Goal: Task Accomplishment & Management: Use online tool/utility

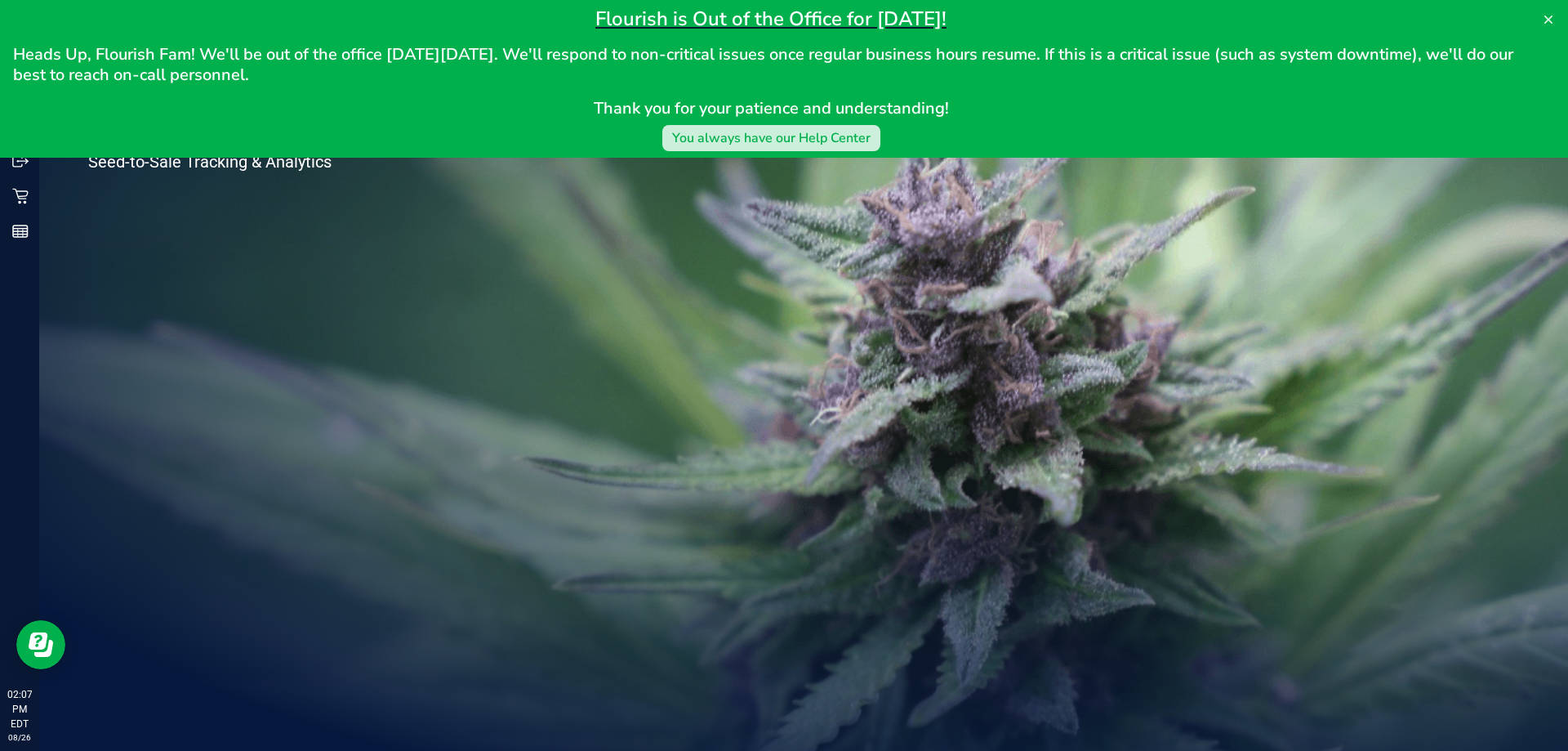
click at [712, 141] on div "You always have our Help Center" at bounding box center [771, 138] width 199 height 19
click at [1552, 18] on icon at bounding box center [1549, 19] width 13 height 13
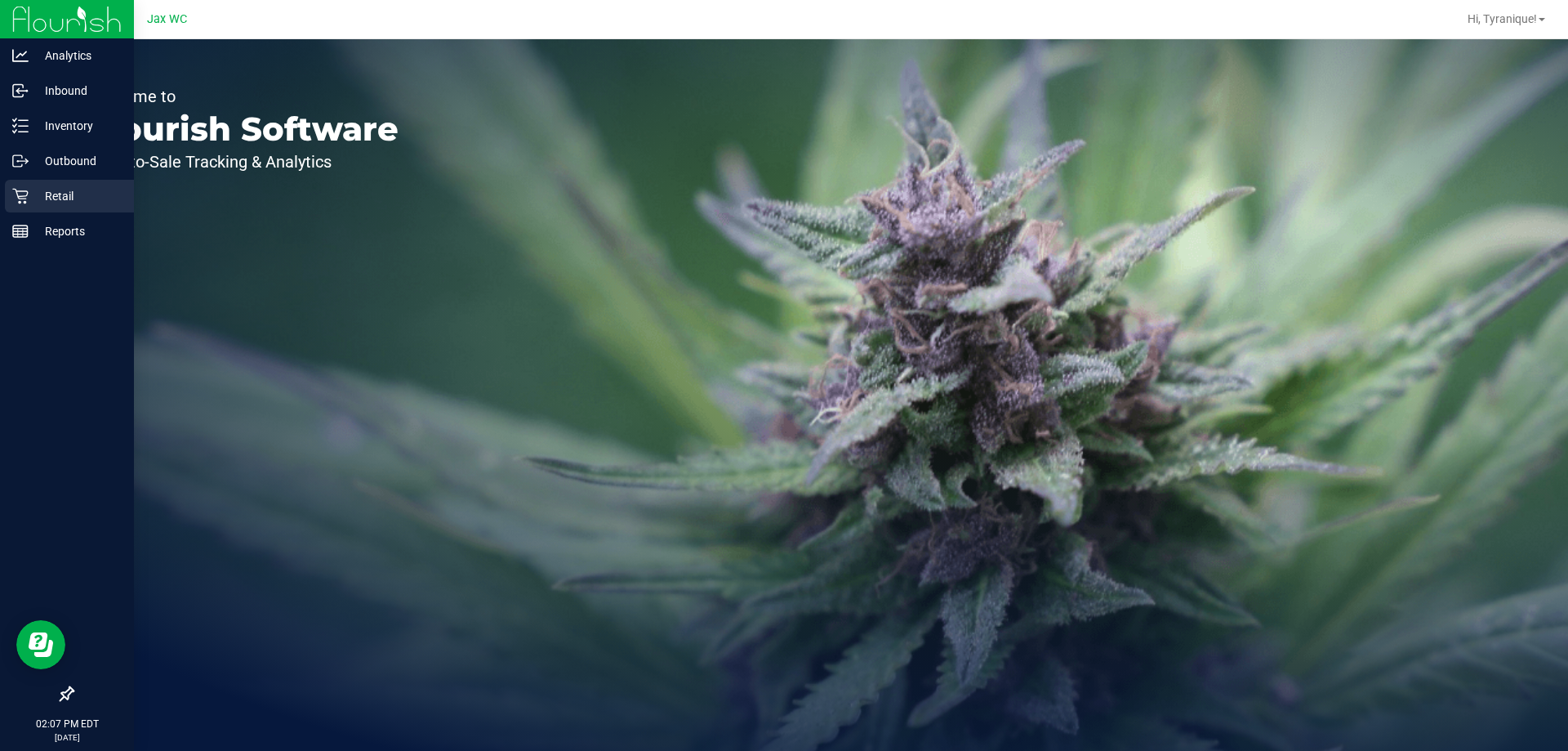
click at [38, 203] on p "Retail" at bounding box center [78, 195] width 98 height 19
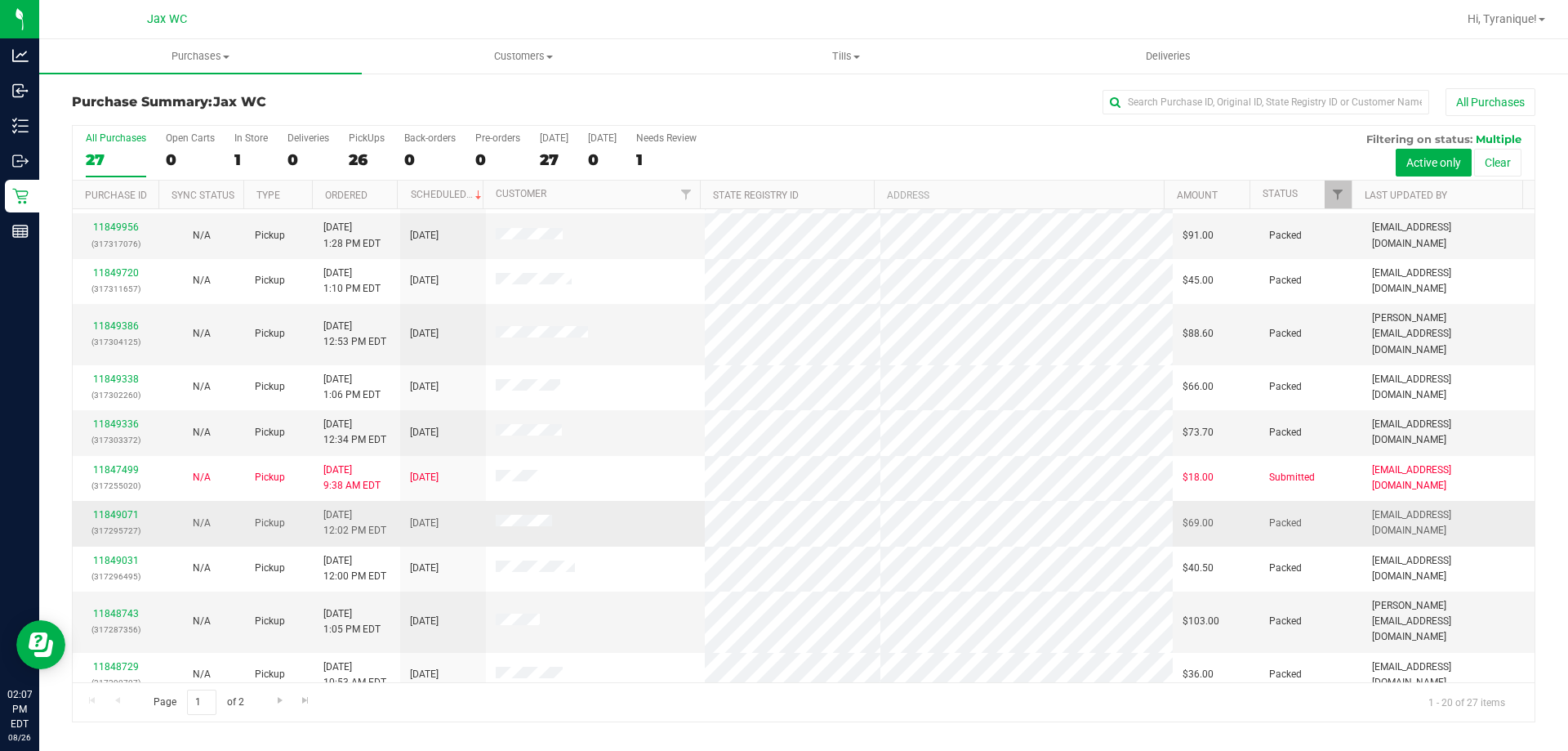
scroll to position [431, 0]
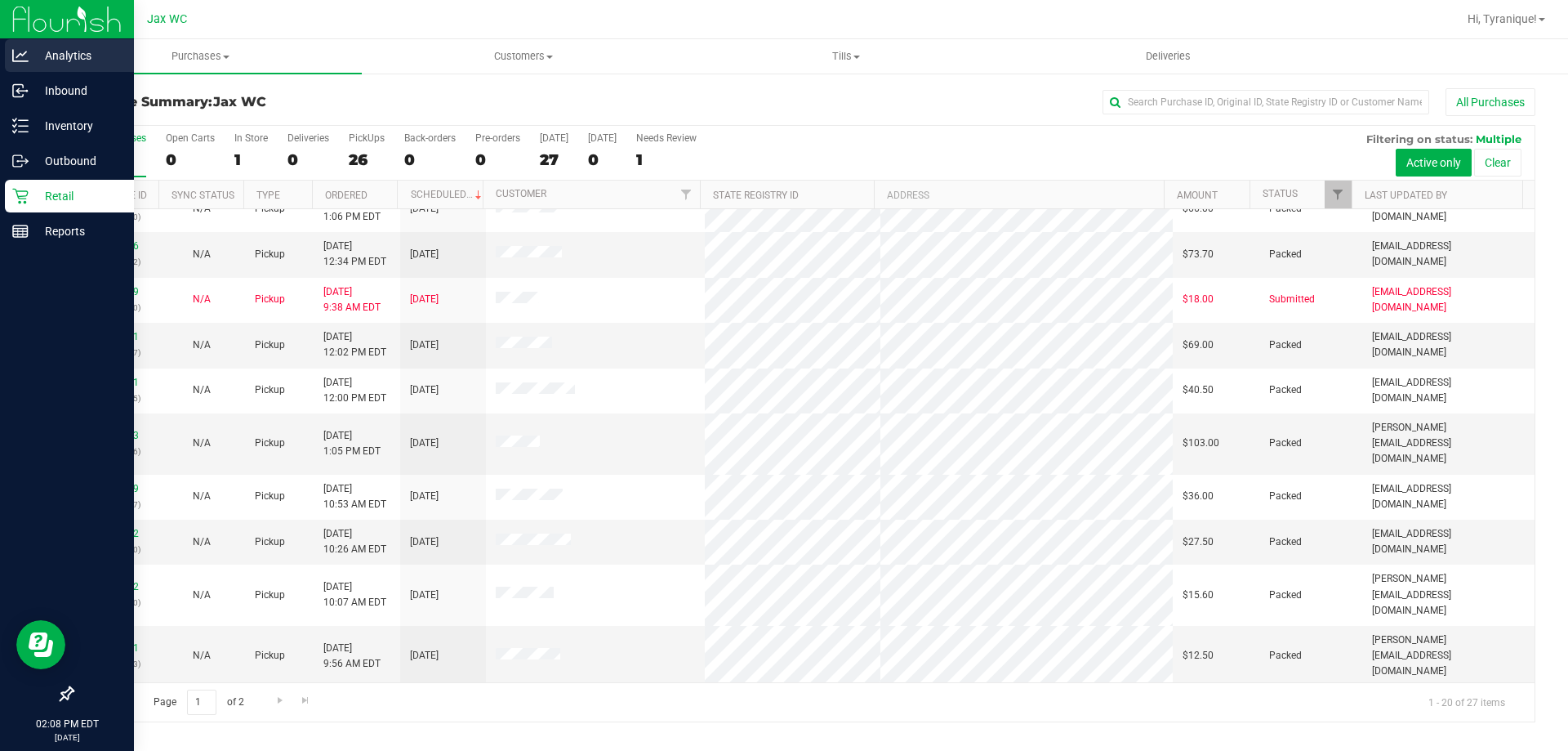
click at [53, 60] on p "Analytics" at bounding box center [78, 55] width 98 height 19
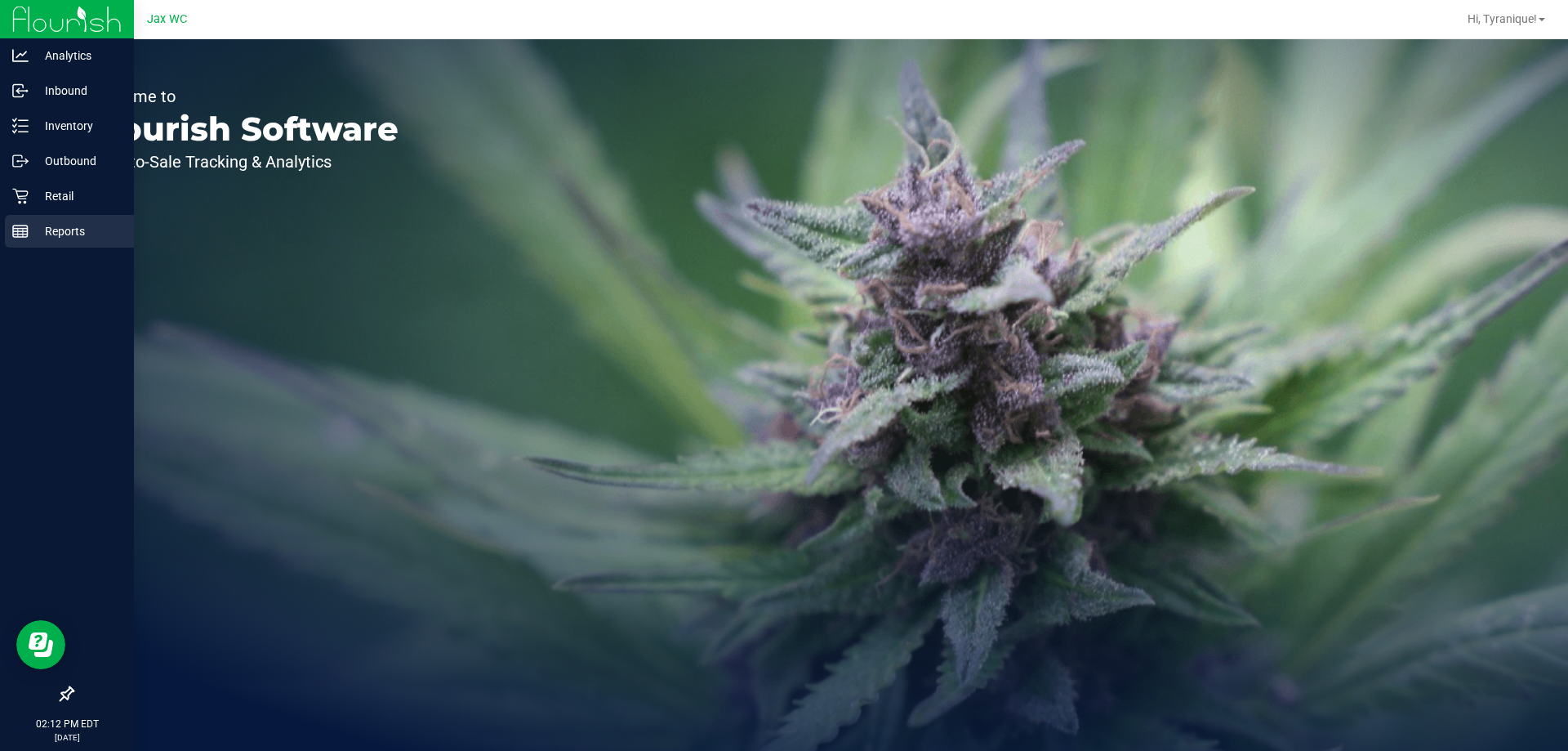
click at [34, 240] on p "Reports" at bounding box center [78, 230] width 98 height 19
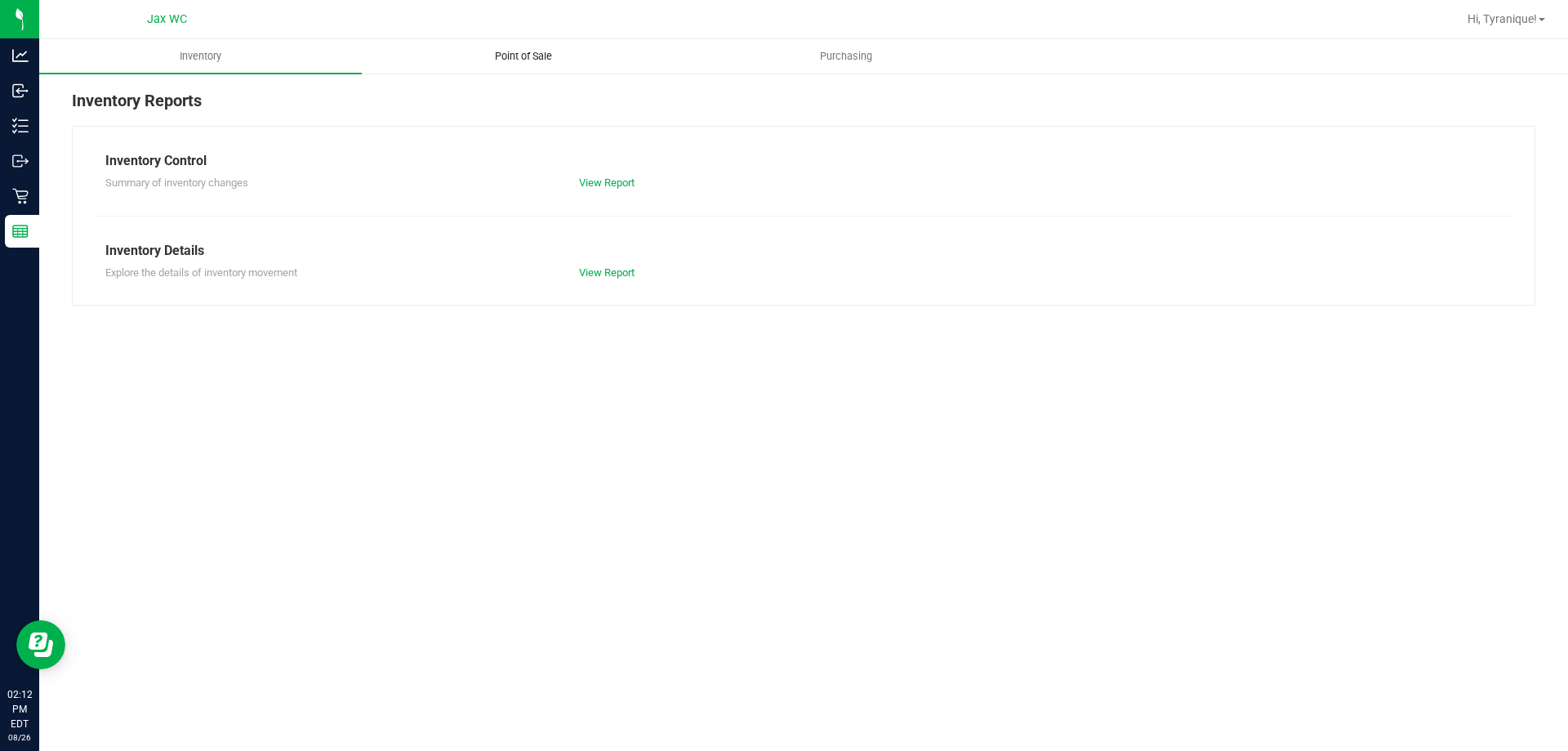
click at [499, 61] on span "Point of Sale" at bounding box center [524, 56] width 102 height 15
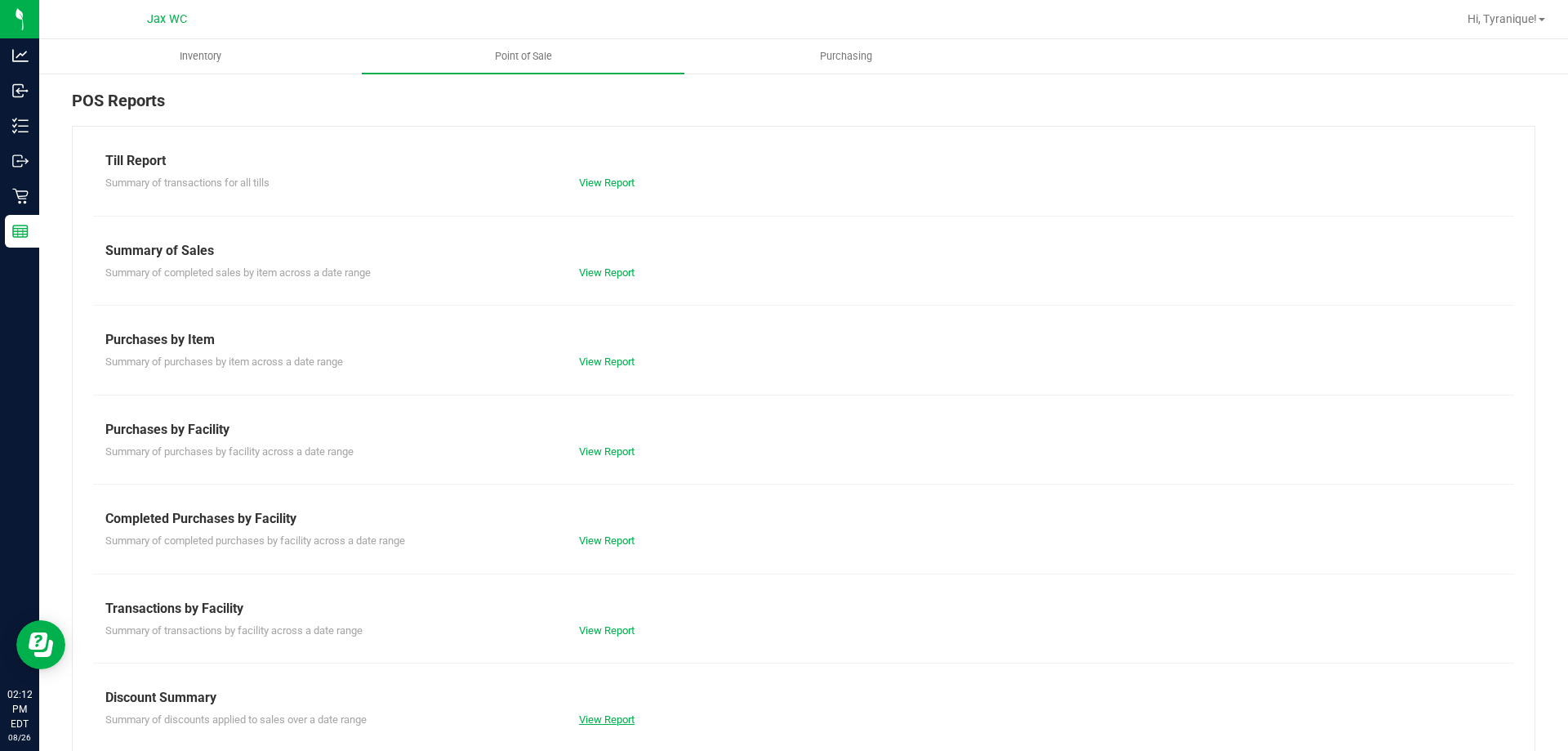
click at [608, 719] on link "View Report" at bounding box center [606, 719] width 55 height 12
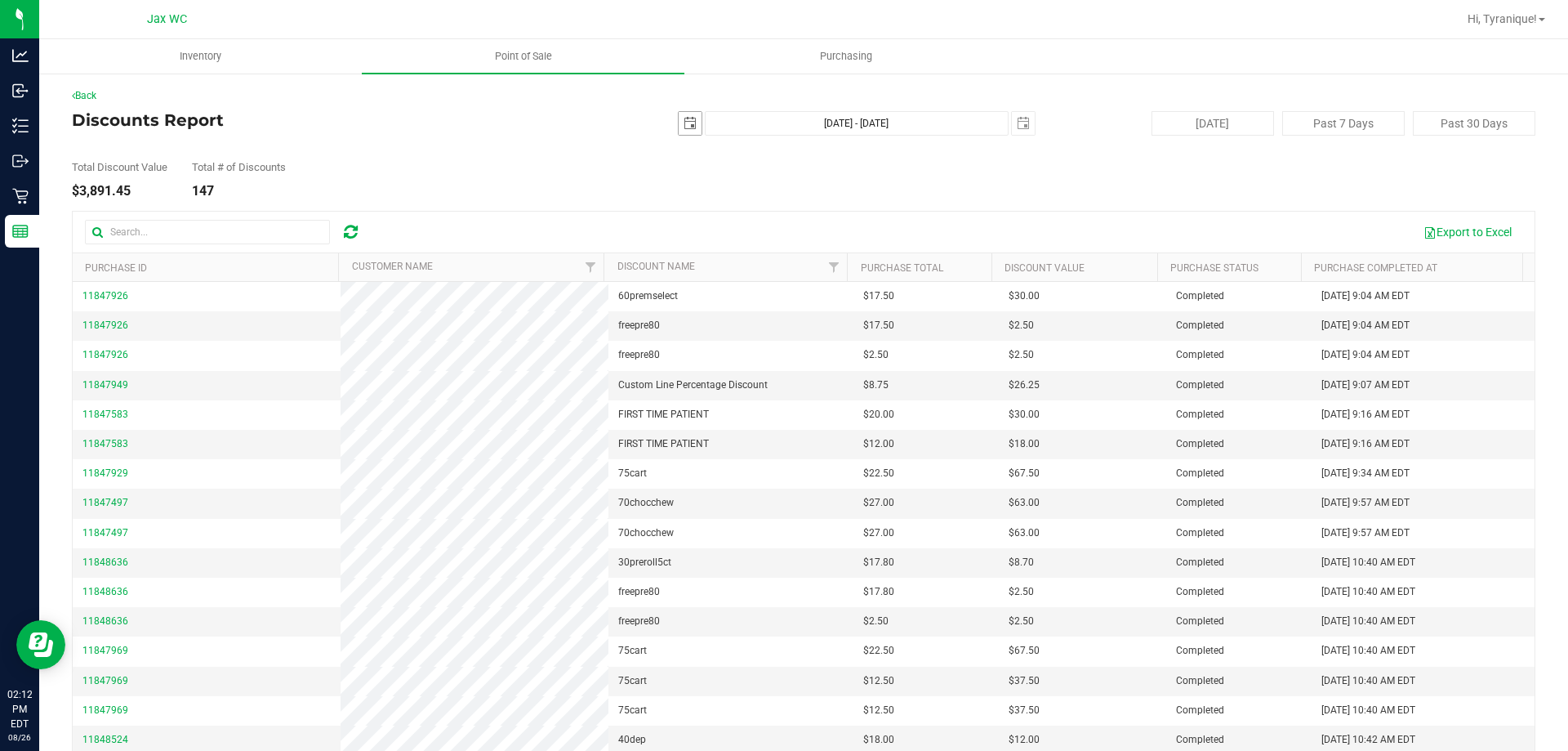
click at [687, 129] on span "select" at bounding box center [690, 123] width 23 height 23
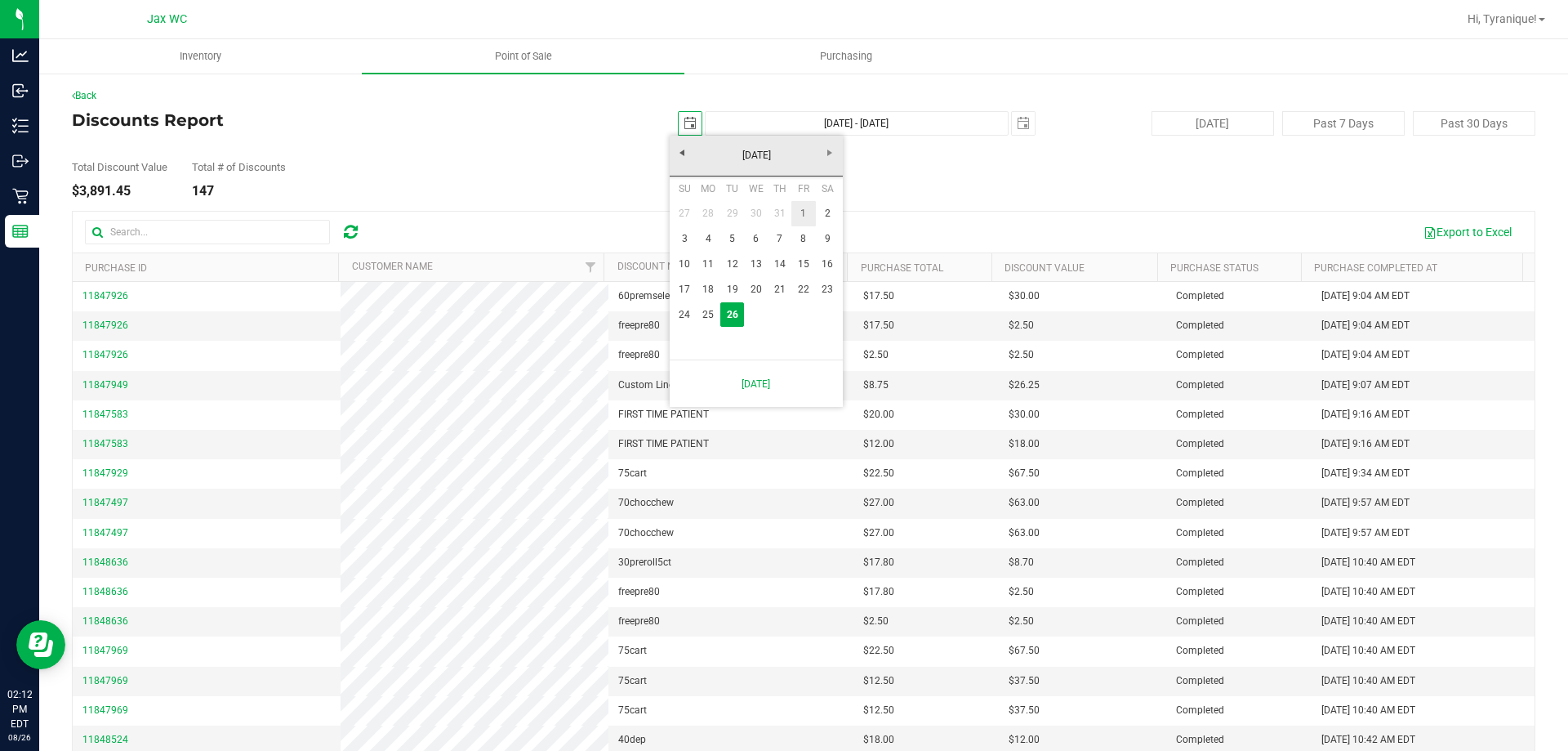
click at [799, 206] on link "1" at bounding box center [803, 213] width 24 height 25
type input "2025-08-01"
type input "Aug 1, 2025 - Aug 26, 2025"
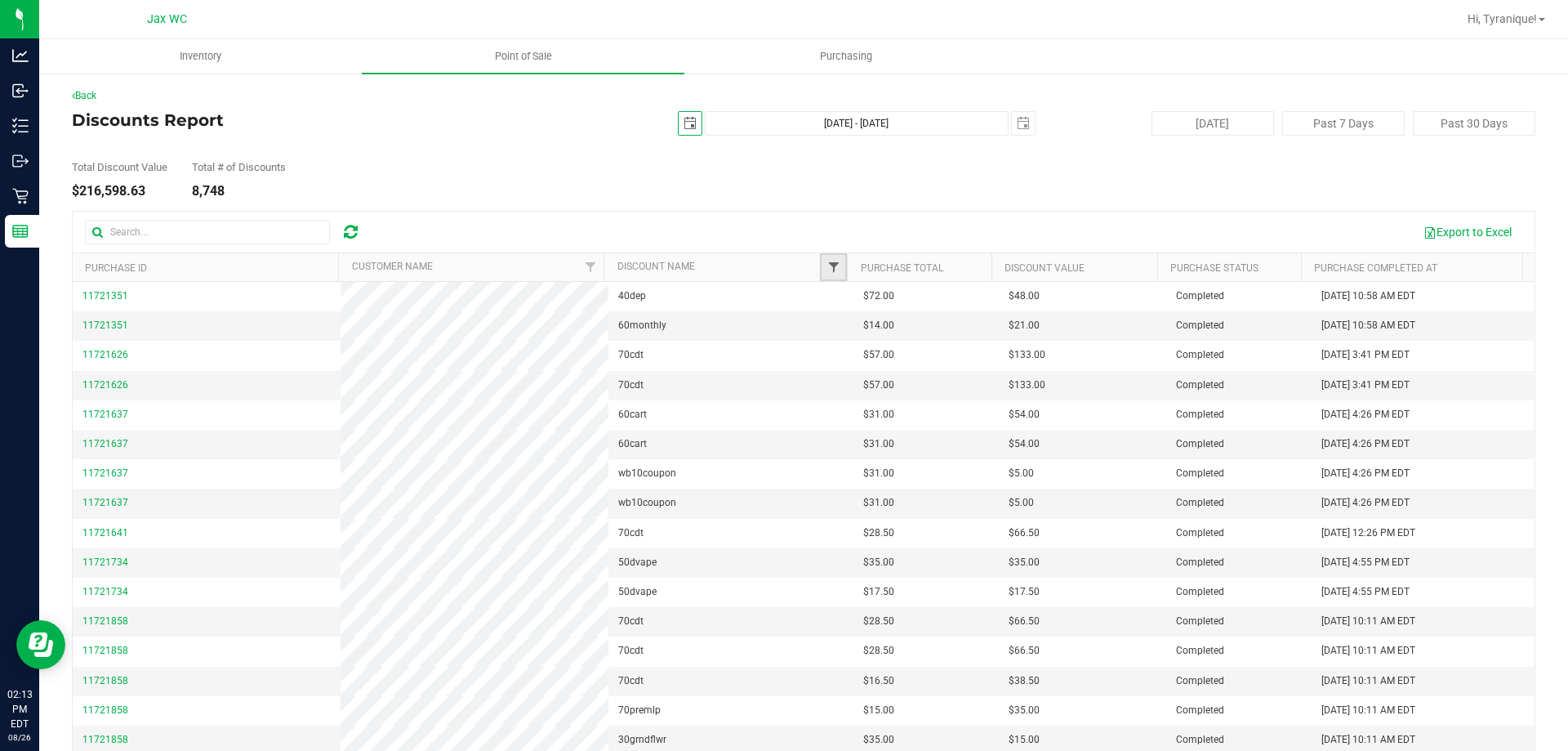
click at [827, 271] on span "Filter" at bounding box center [834, 267] width 13 height 13
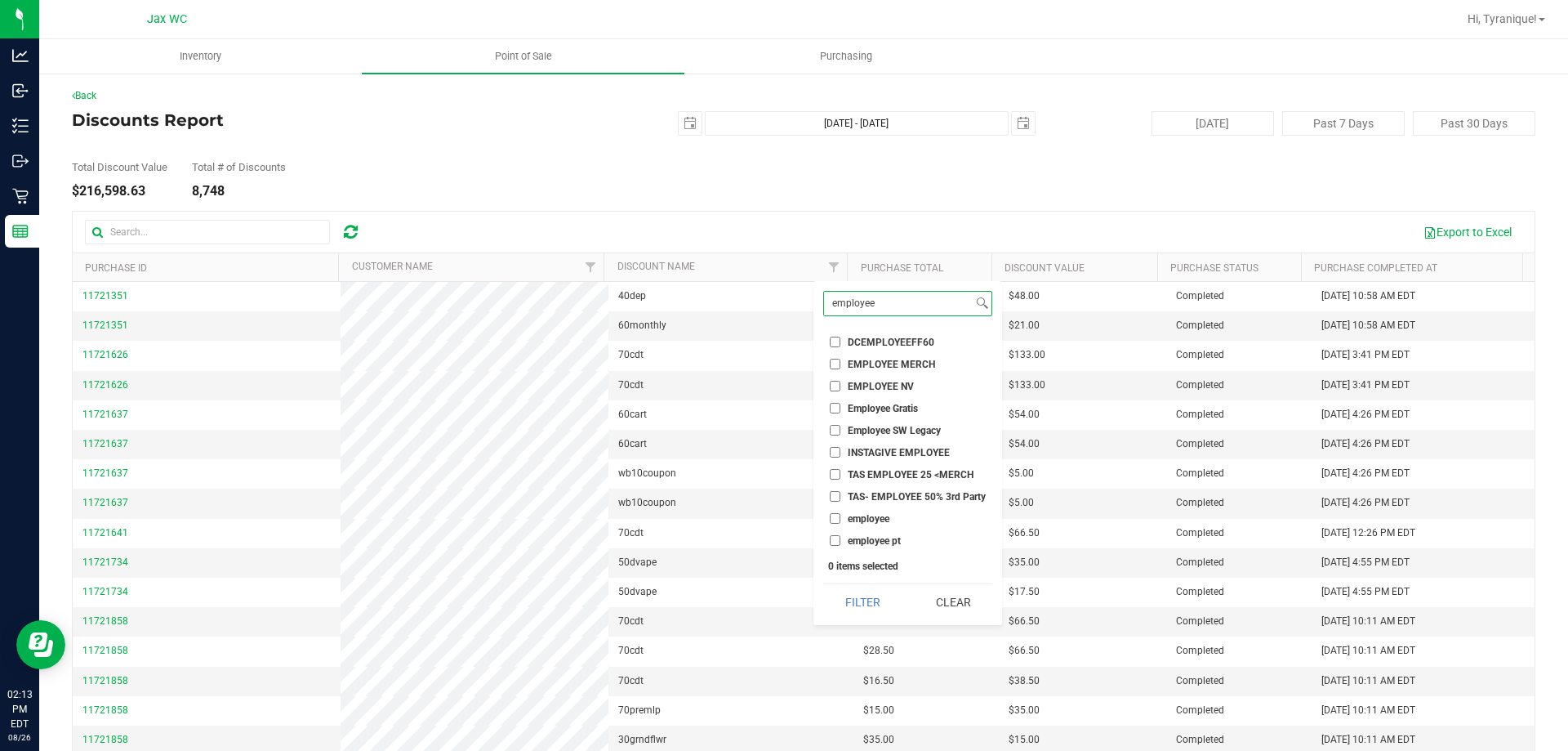
type input "employee"
click at [833, 518] on input "employee" at bounding box center [835, 518] width 10 height 10
checkbox input "true"
click at [839, 548] on li "employee pt" at bounding box center [908, 540] width 169 height 18
click at [831, 536] on input "employee pt" at bounding box center [835, 540] width 10 height 10
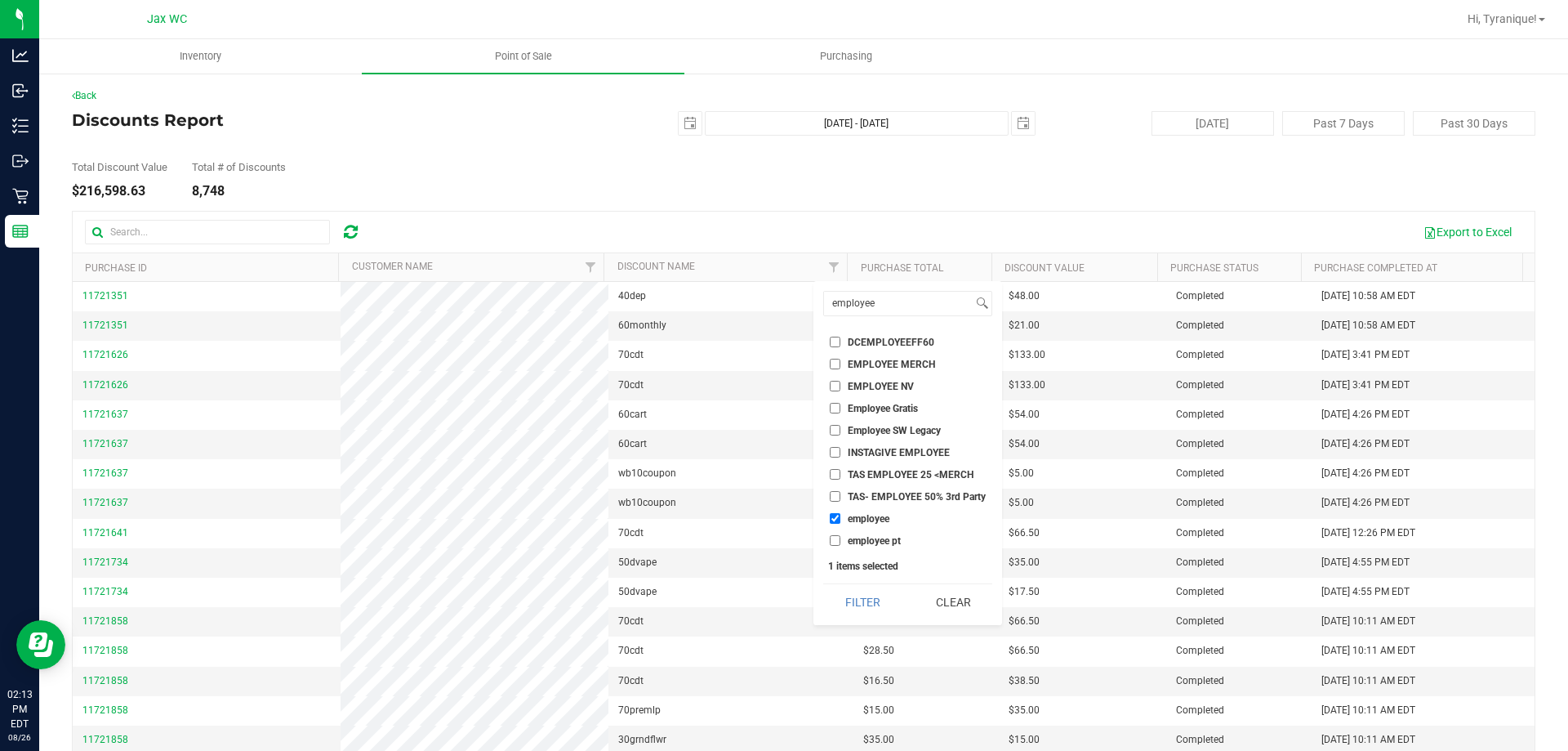
checkbox input "true"
click at [842, 597] on button "Filter" at bounding box center [863, 602] width 79 height 36
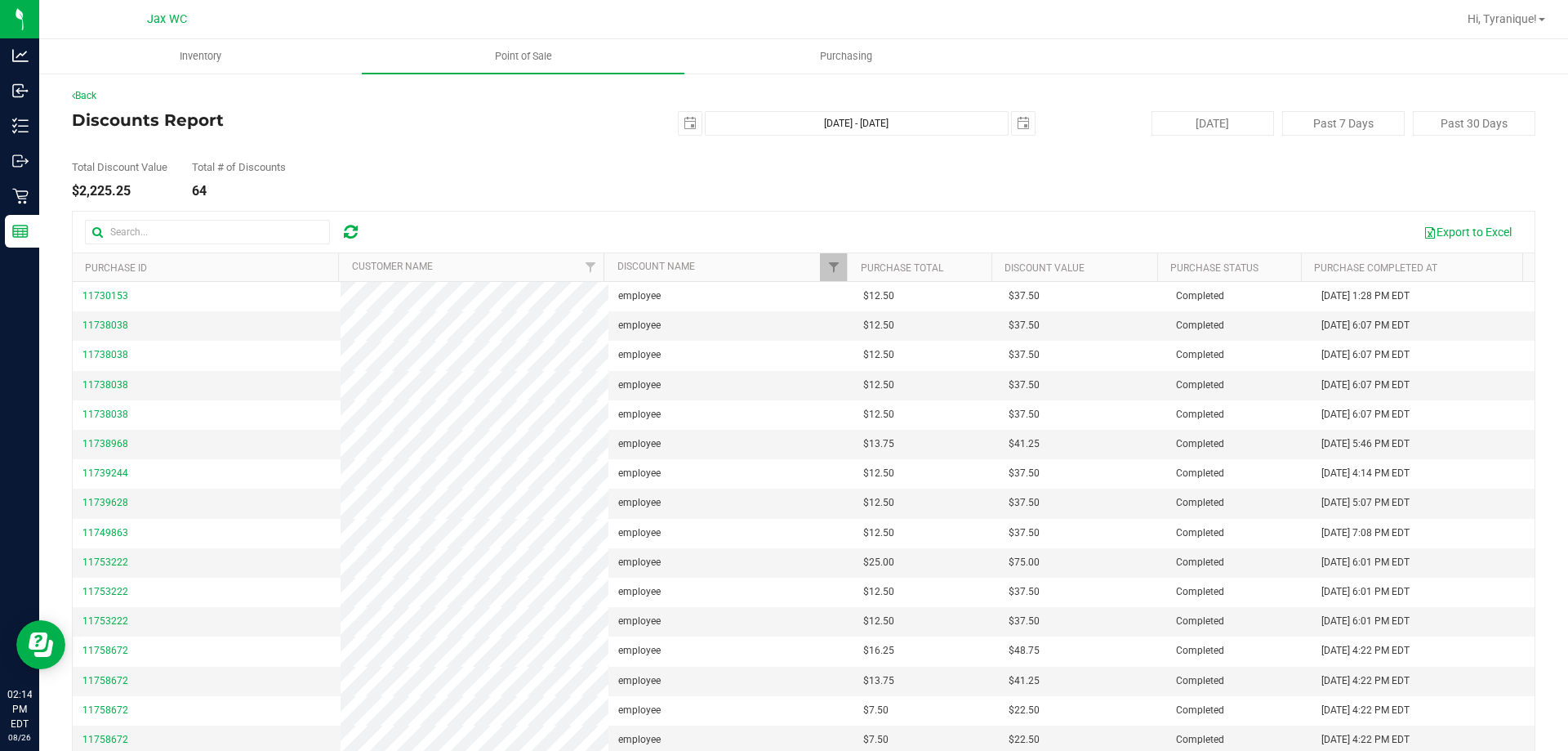
click at [484, 276] on th "Customer Name" at bounding box center [471, 267] width 265 height 29
drag, startPoint x: 481, startPoint y: 305, endPoint x: 521, endPoint y: 216, distance: 97.6
click at [521, 216] on div at bounding box center [803, 503] width 1462 height 583
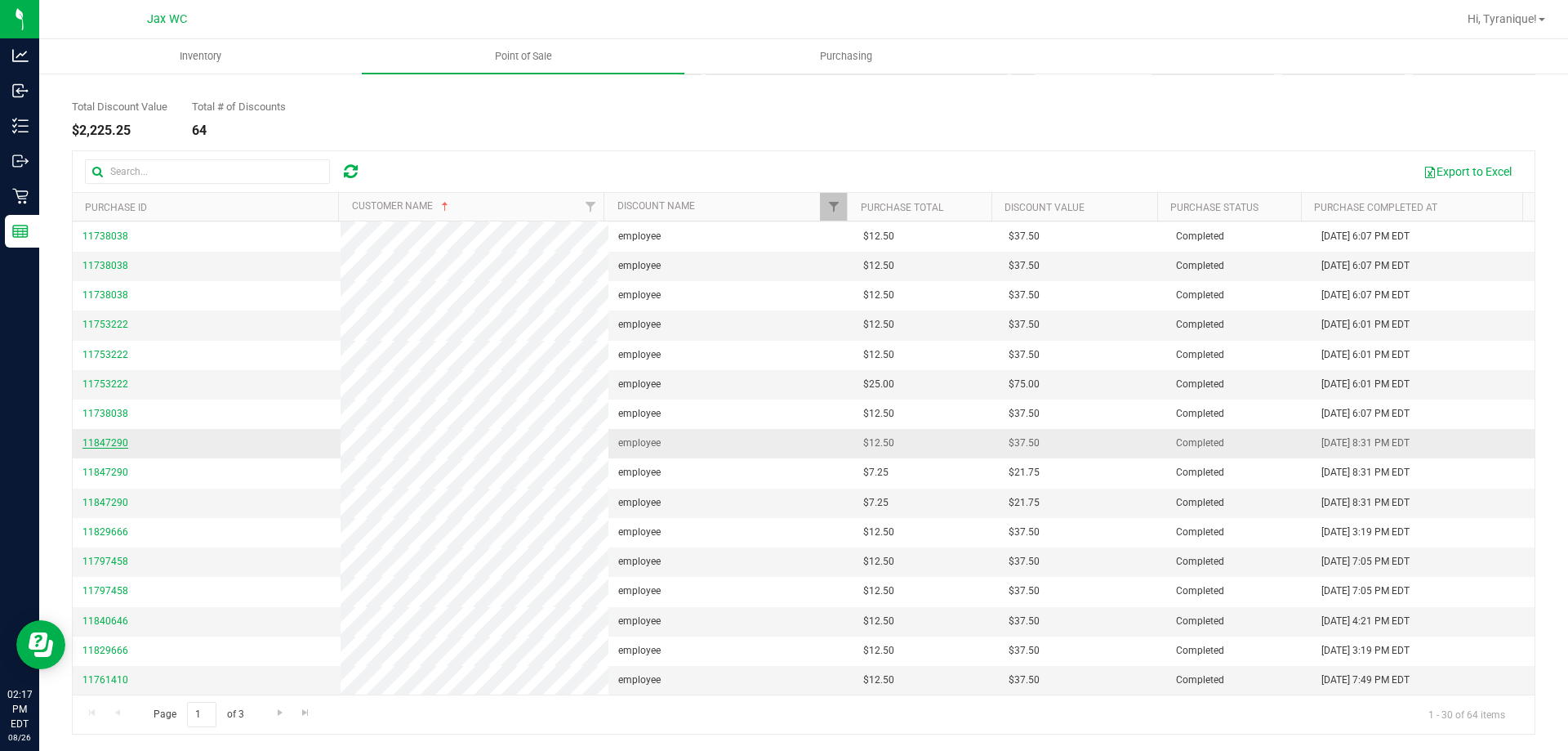
click at [109, 444] on span "11847290" at bounding box center [104, 443] width 45 height 11
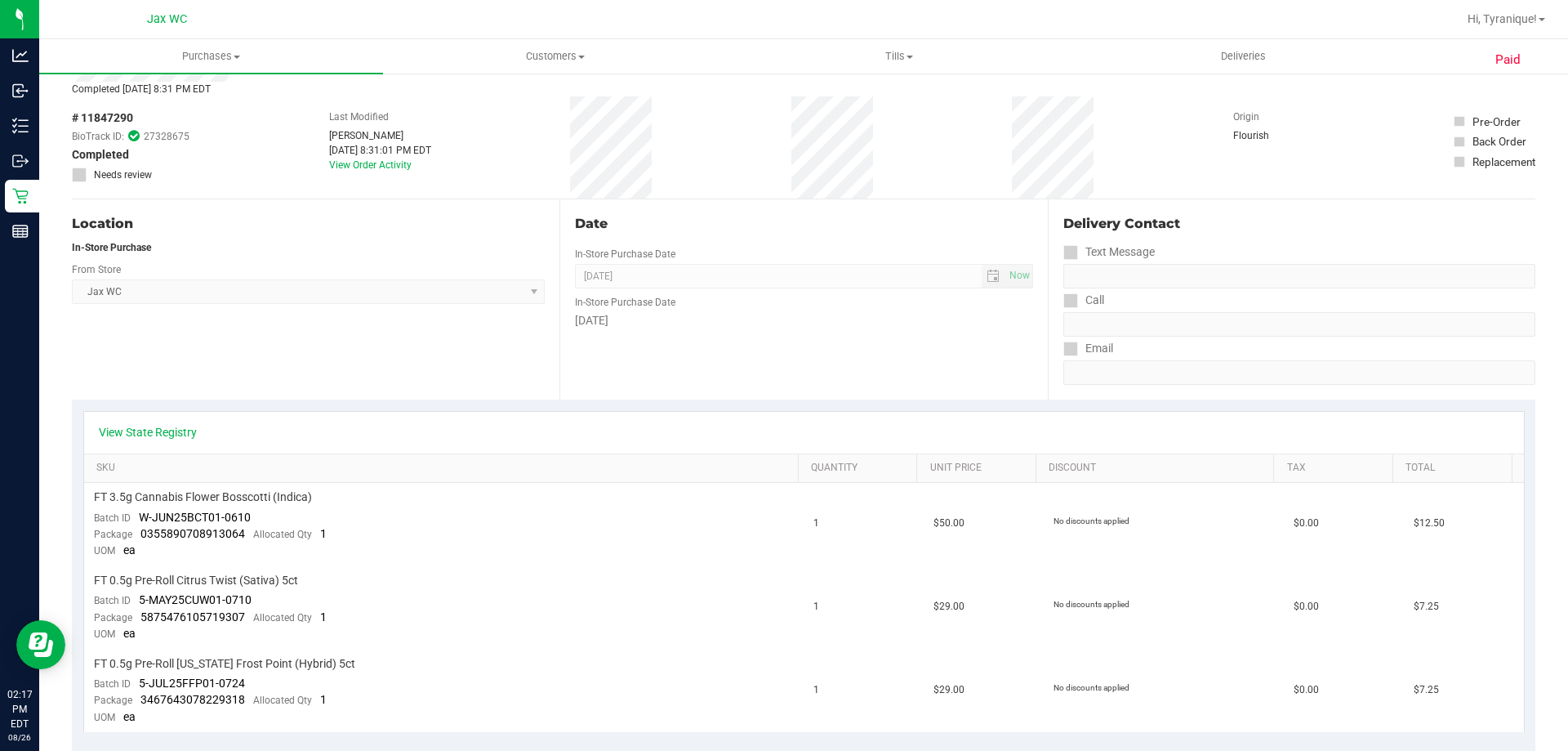
click at [129, 117] on span "# 11847290" at bounding box center [103, 117] width 61 height 18
copy span "11847290"
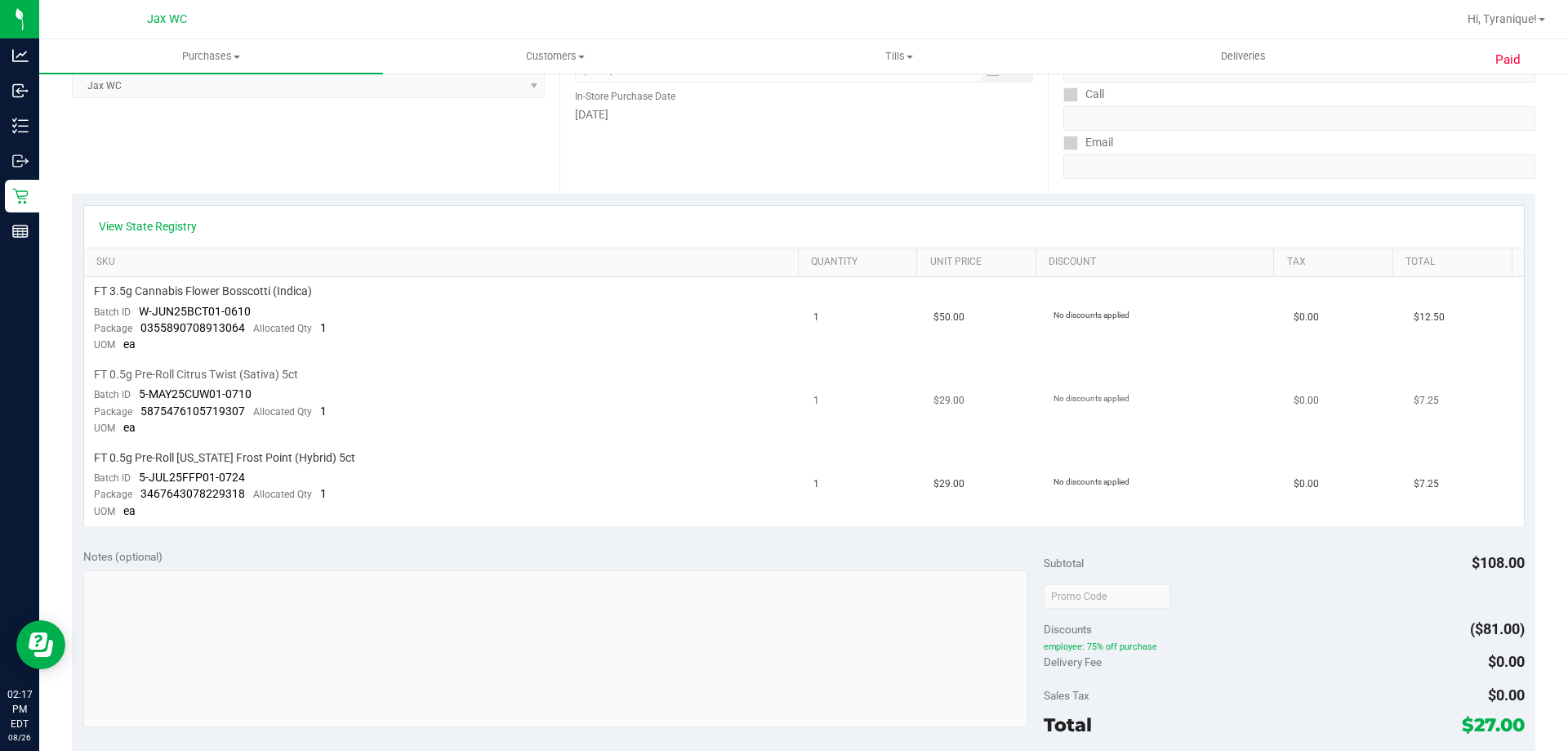
scroll to position [305, 0]
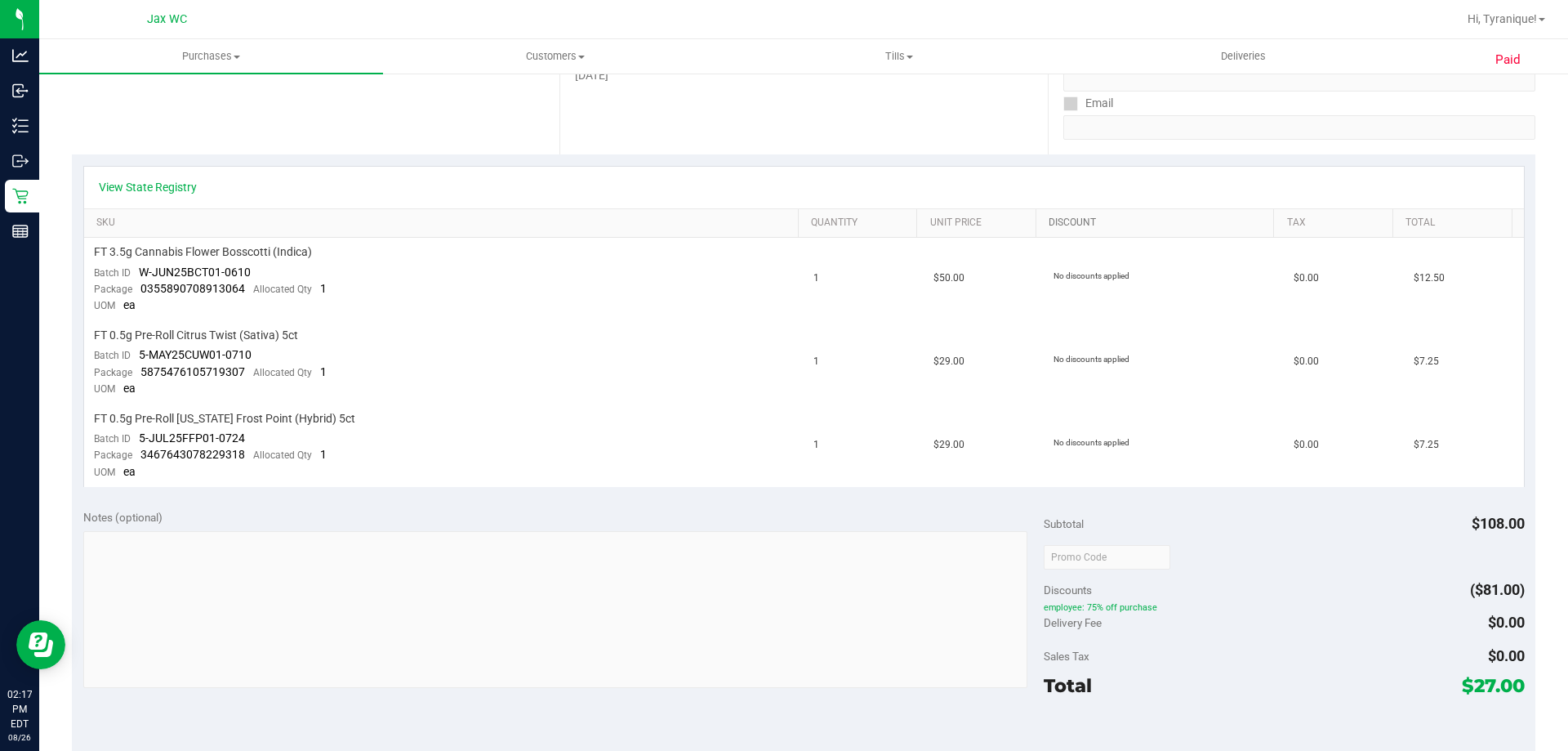
click at [1166, 226] on link "Discount" at bounding box center [1158, 223] width 219 height 13
click at [39, 190] on div "Paid Back View Profile Completed Aug 25, 2025 8:31 PM EDT # 11847290 BioTrack I…" at bounding box center [803, 486] width 1529 height 1439
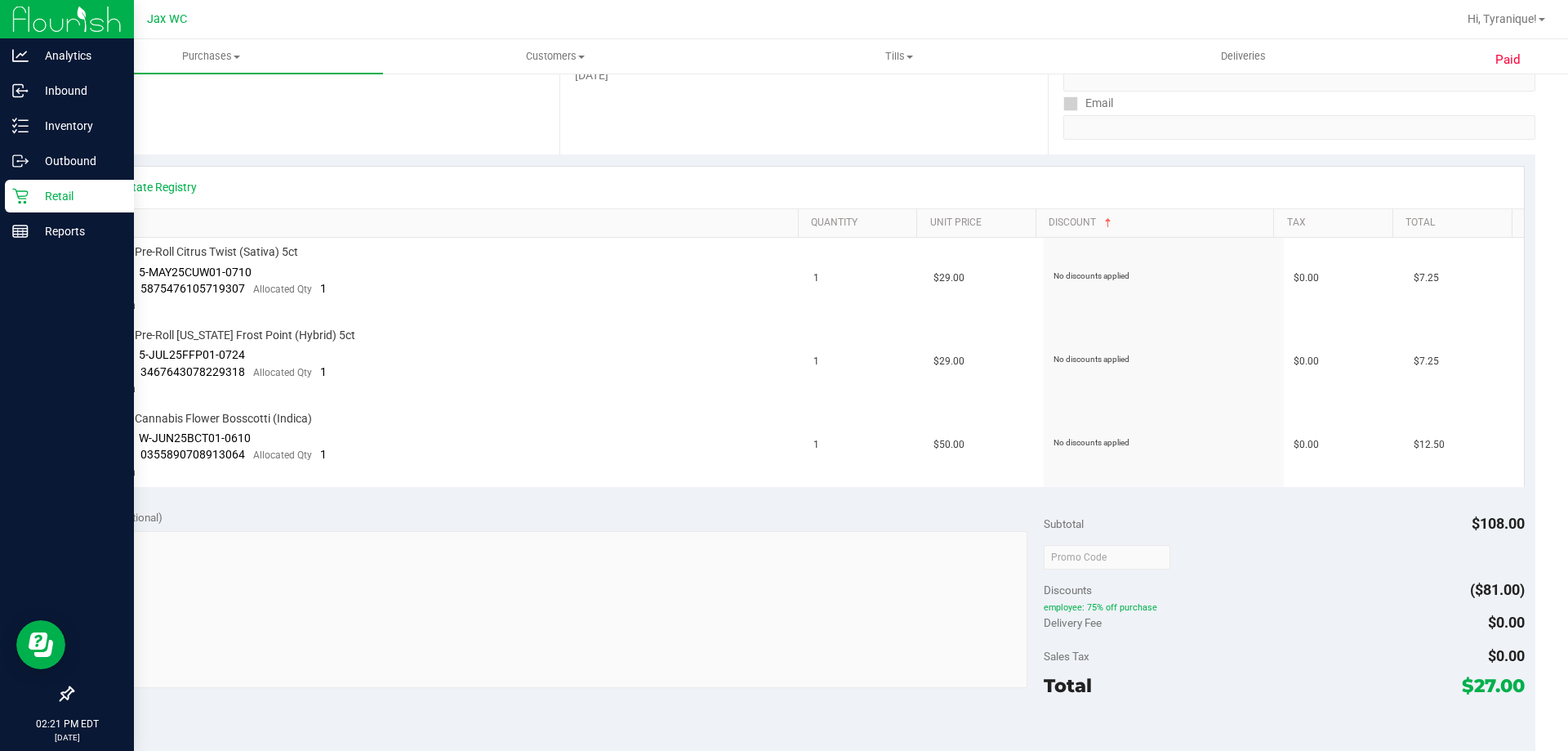
click at [31, 191] on p "Retail" at bounding box center [78, 195] width 98 height 19
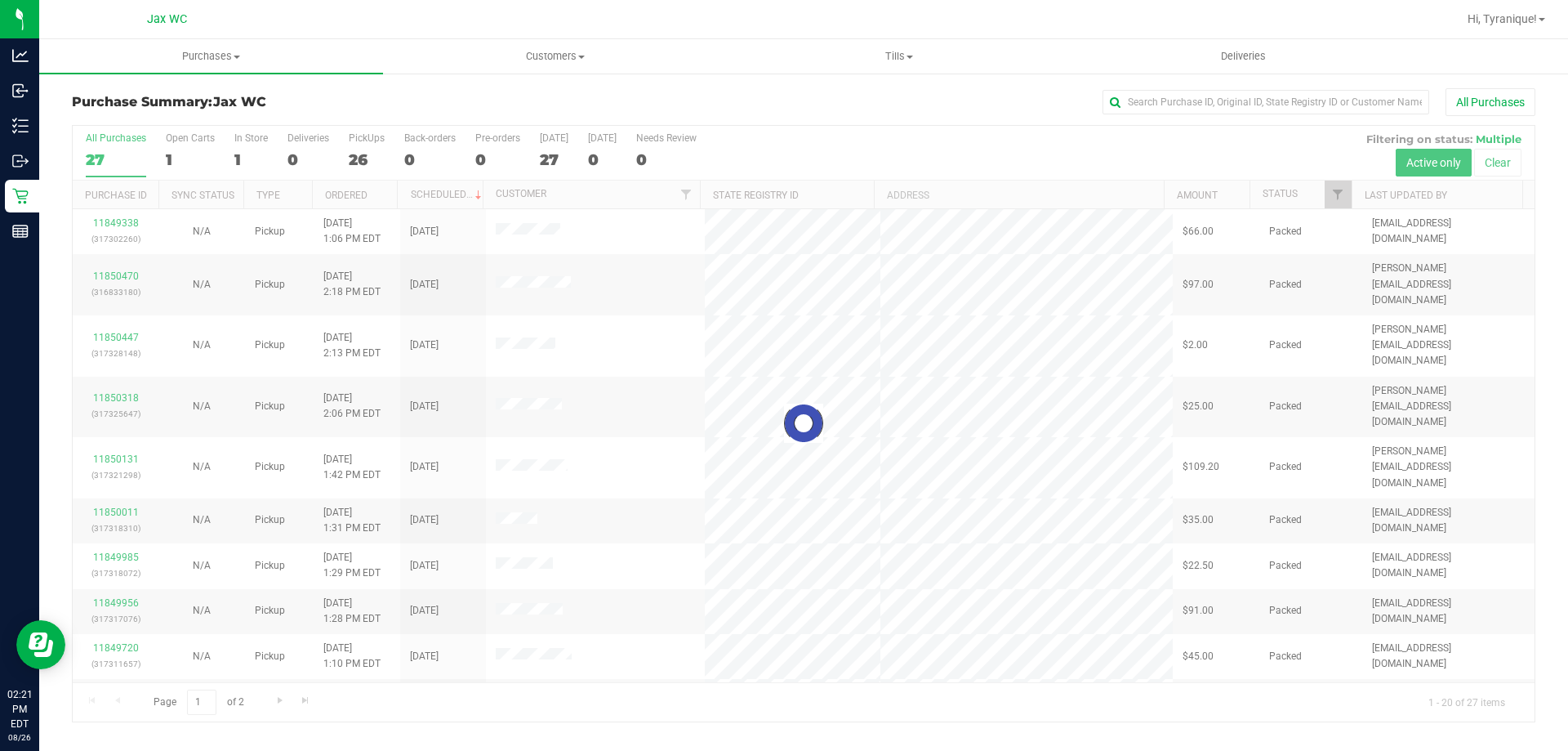
click at [240, 159] on div at bounding box center [803, 424] width 1462 height 596
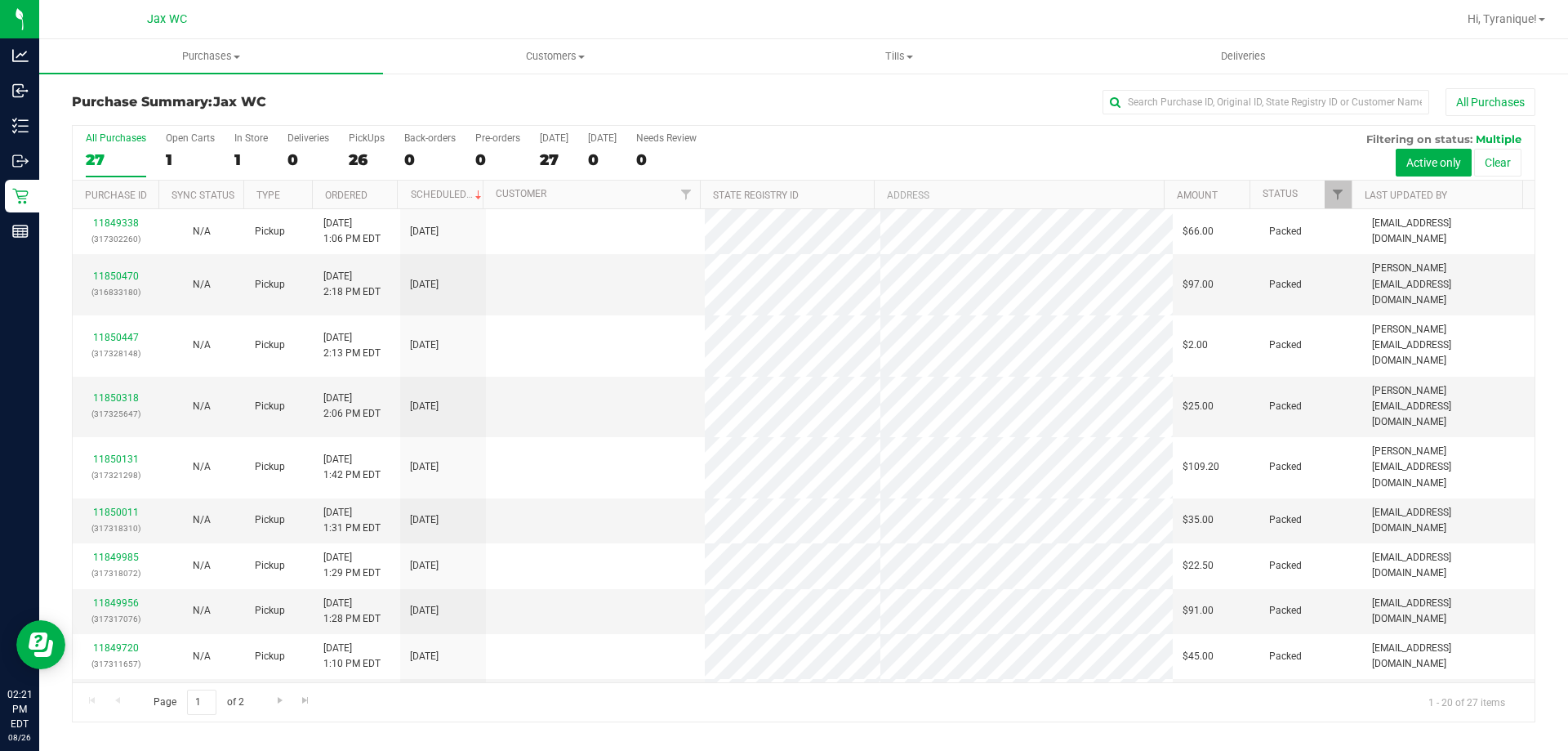
click at [235, 159] on div "1" at bounding box center [251, 160] width 33 height 18
click at [0, 0] on input "In Store 1" at bounding box center [0, 0] width 0 height 0
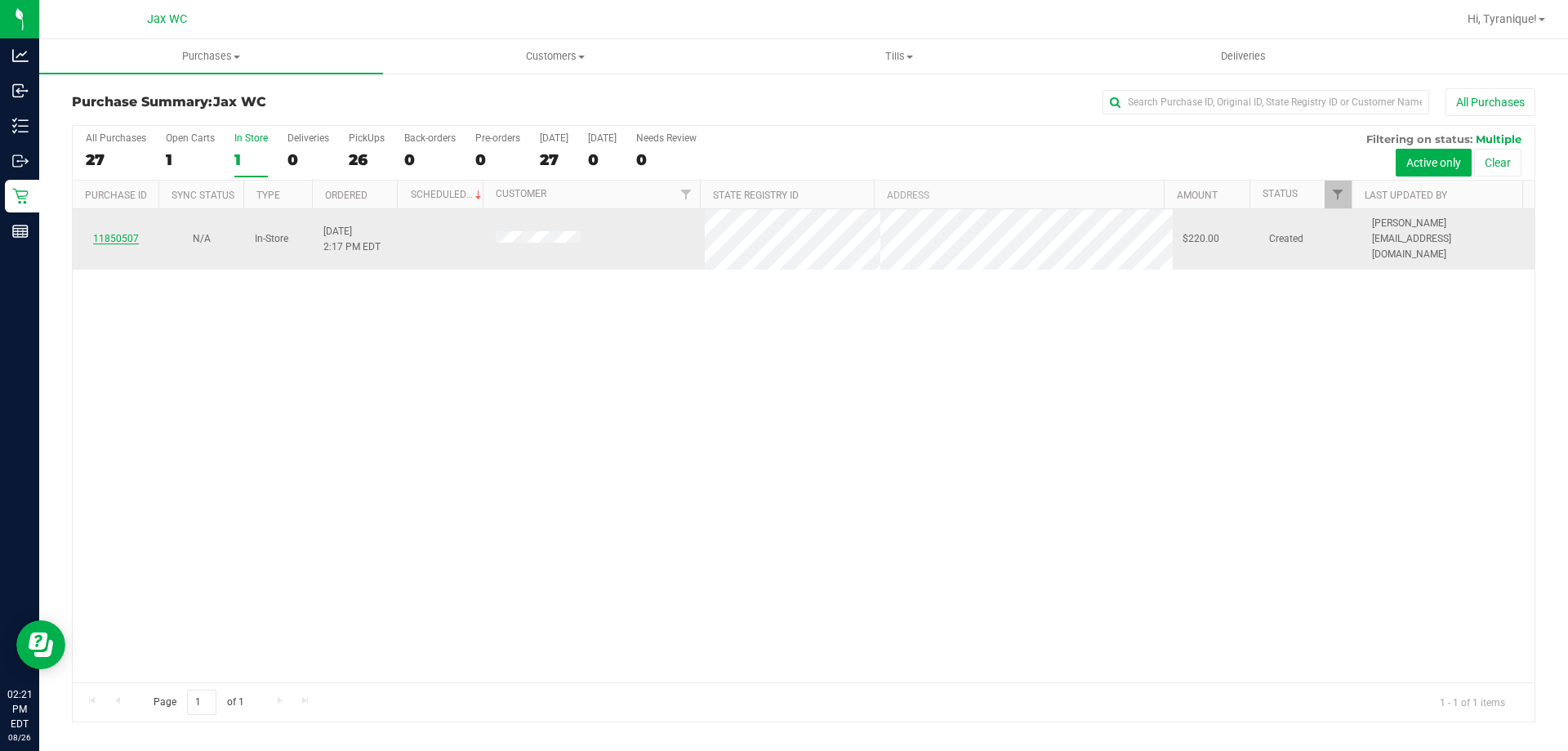
click at [123, 233] on link "11850507" at bounding box center [116, 239] width 45 height 11
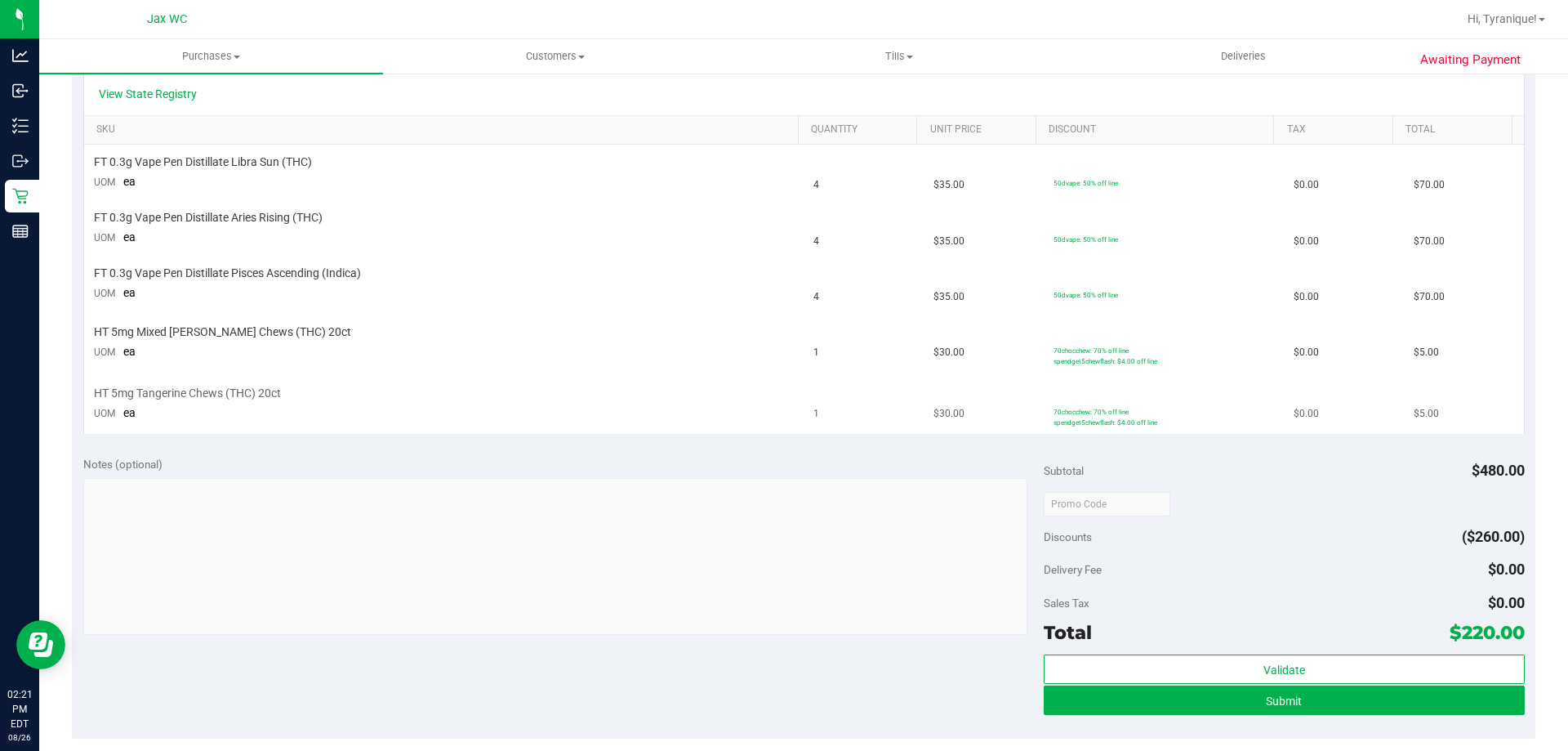
scroll to position [409, 0]
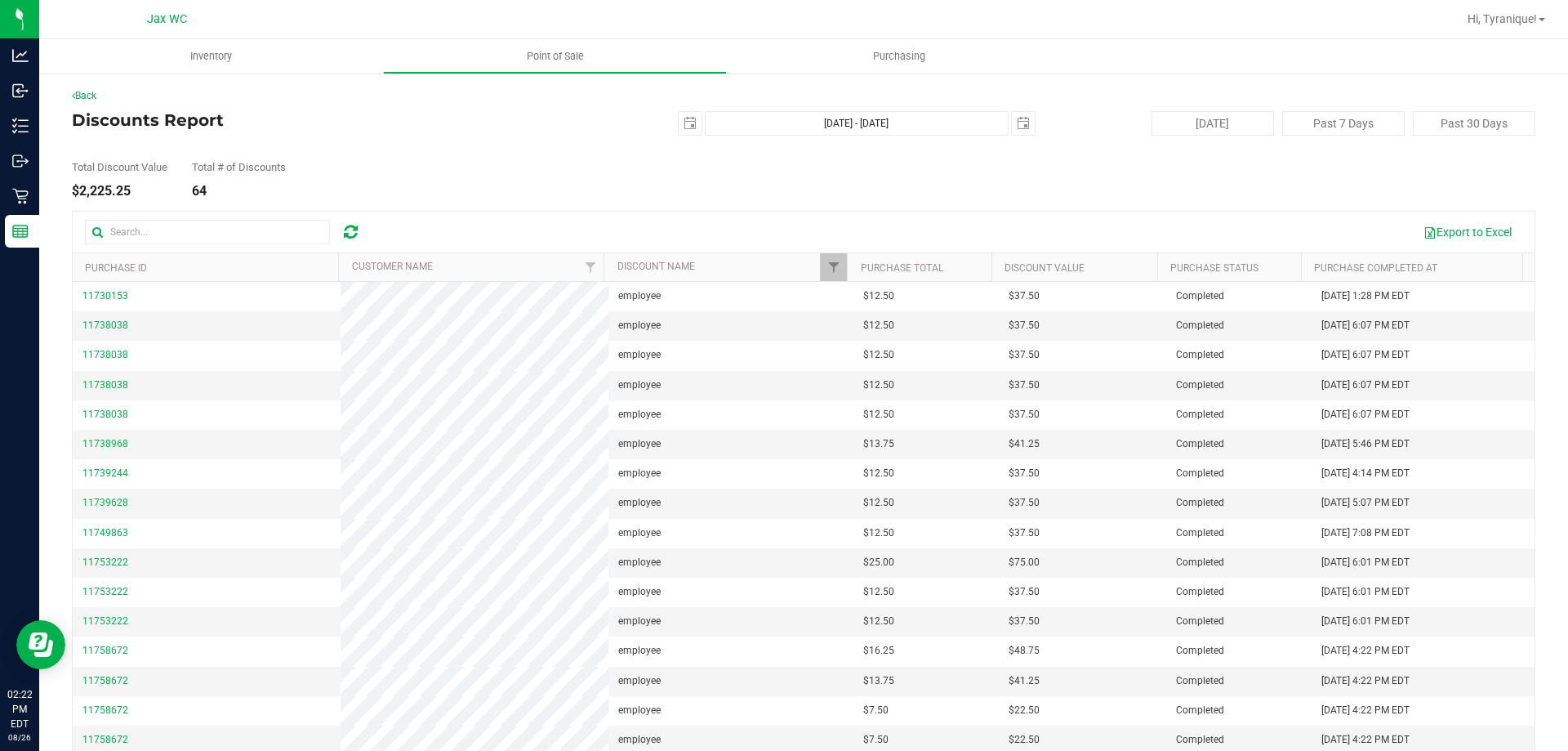
click at [486, 255] on th "Customer Name" at bounding box center [471, 267] width 265 height 29
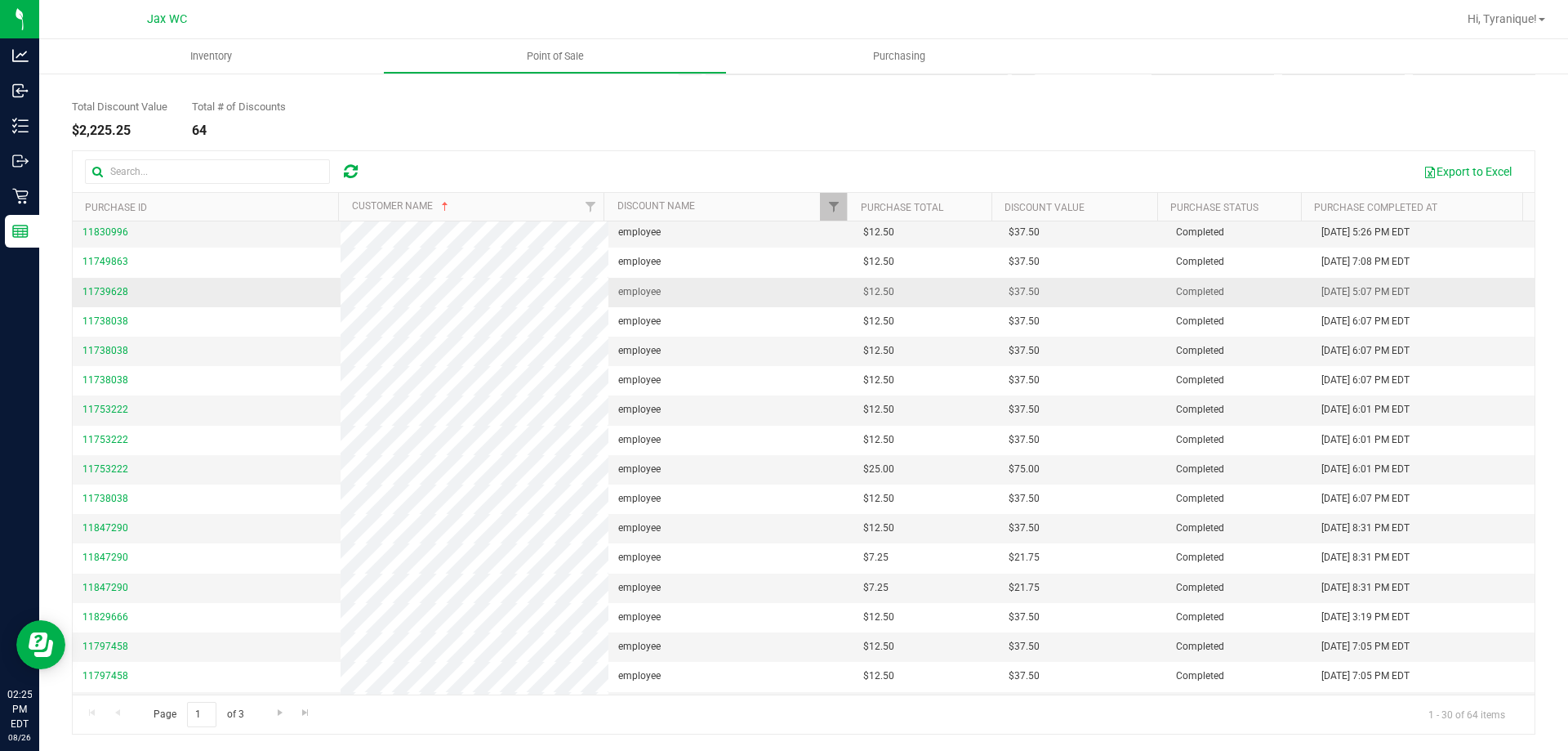
scroll to position [413, 0]
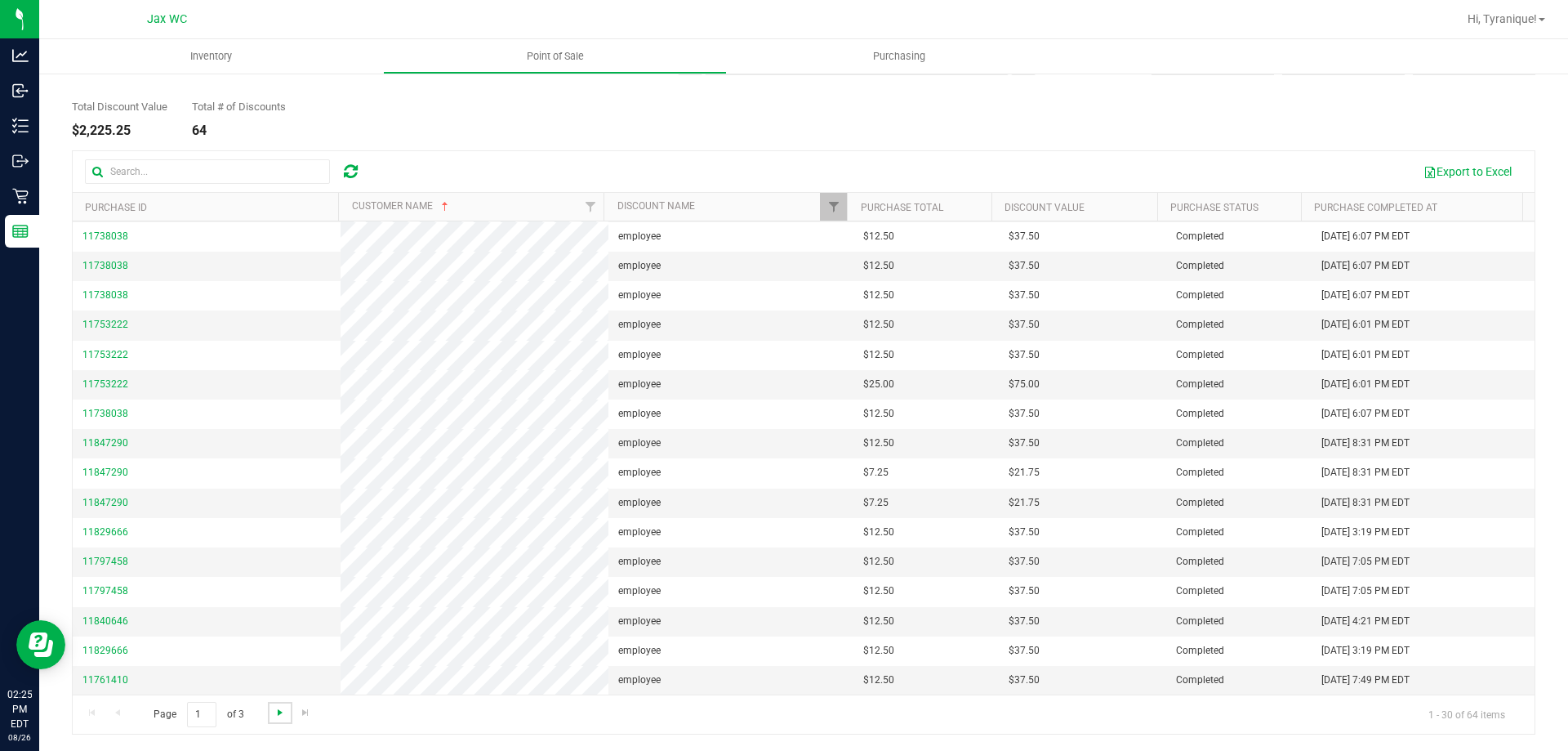
click at [276, 708] on span "Go to the next page" at bounding box center [280, 712] width 13 height 13
click at [175, 504] on td "11845932" at bounding box center [207, 502] width 268 height 30
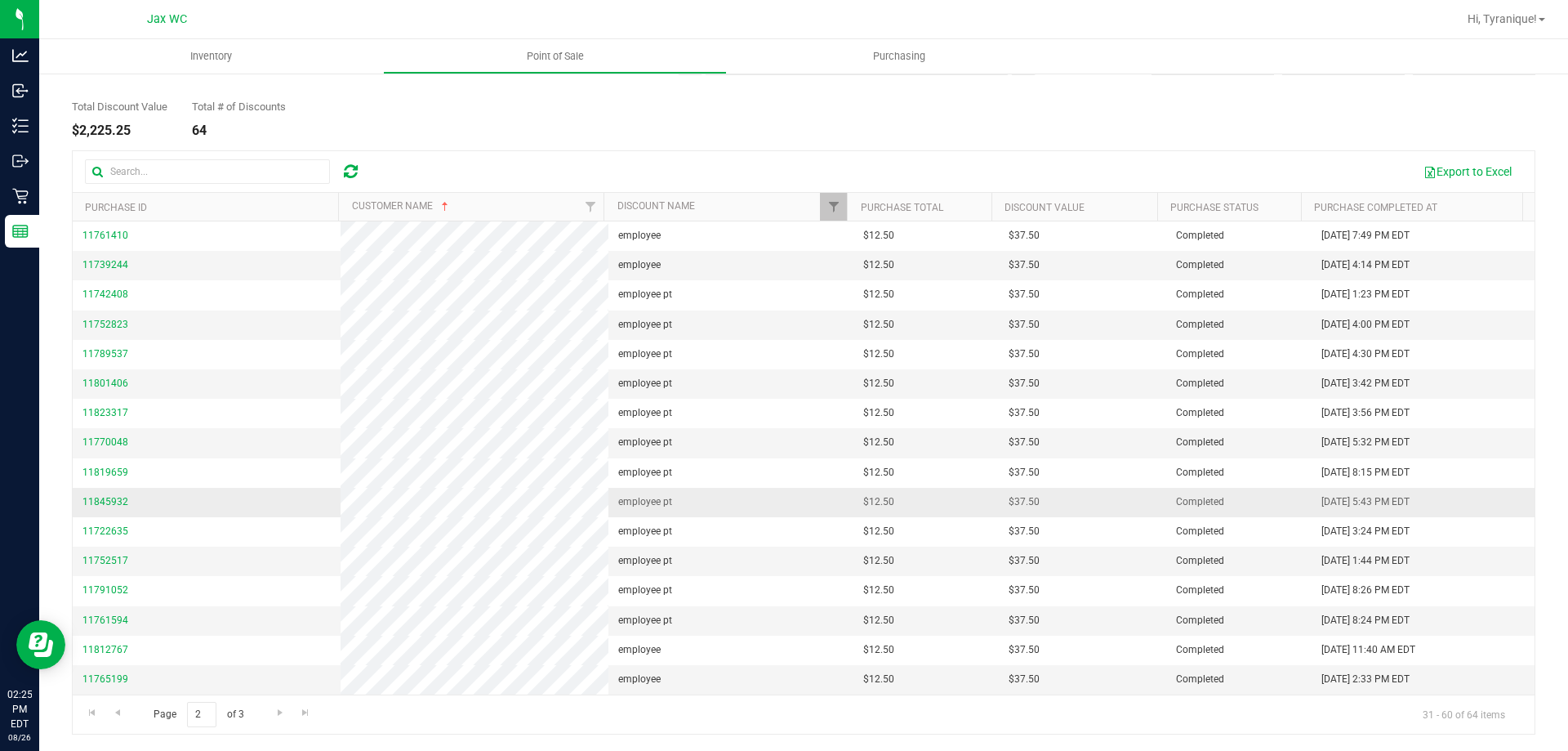
copy span "11845932"
click at [178, 502] on td "11845932" at bounding box center [207, 502] width 268 height 30
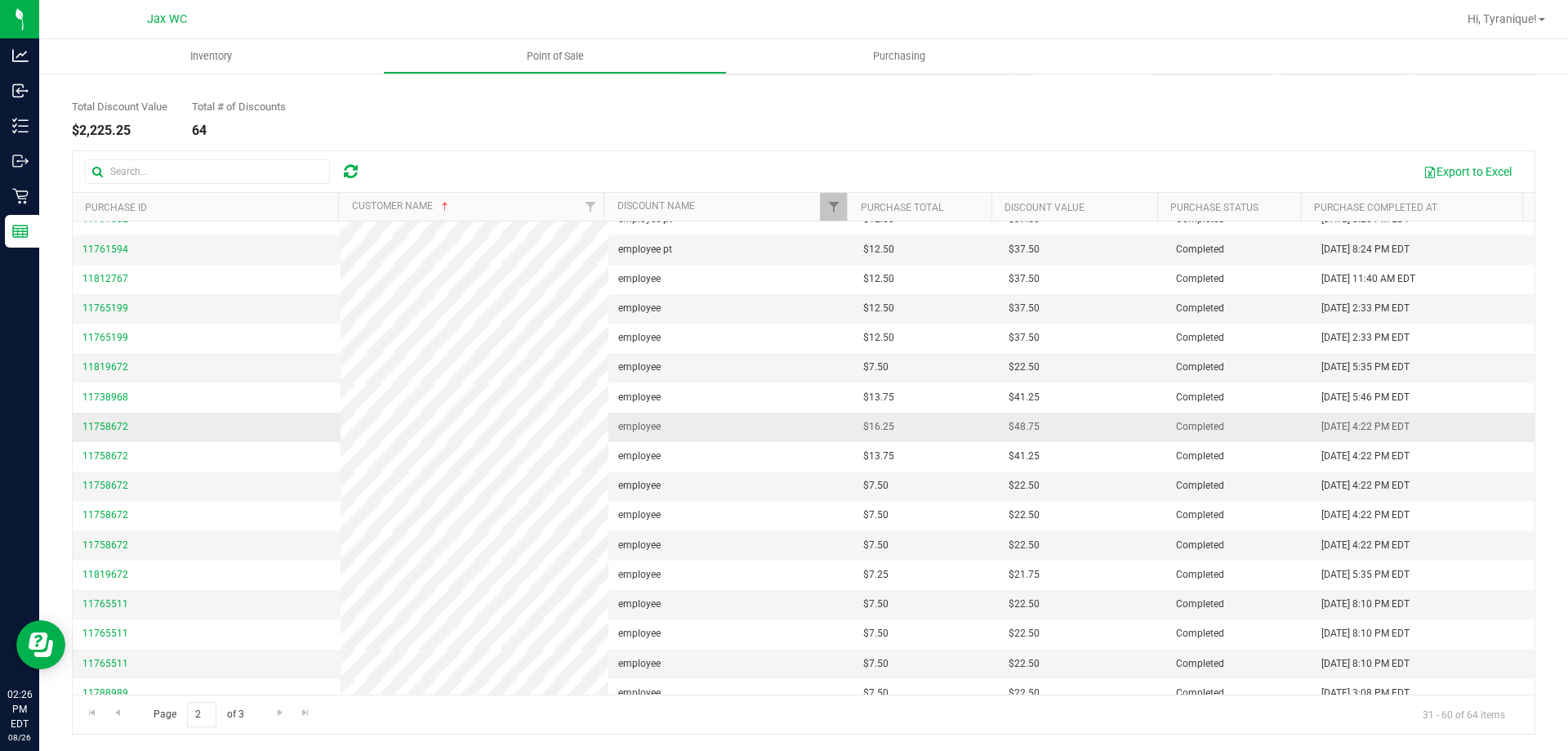
scroll to position [413, 0]
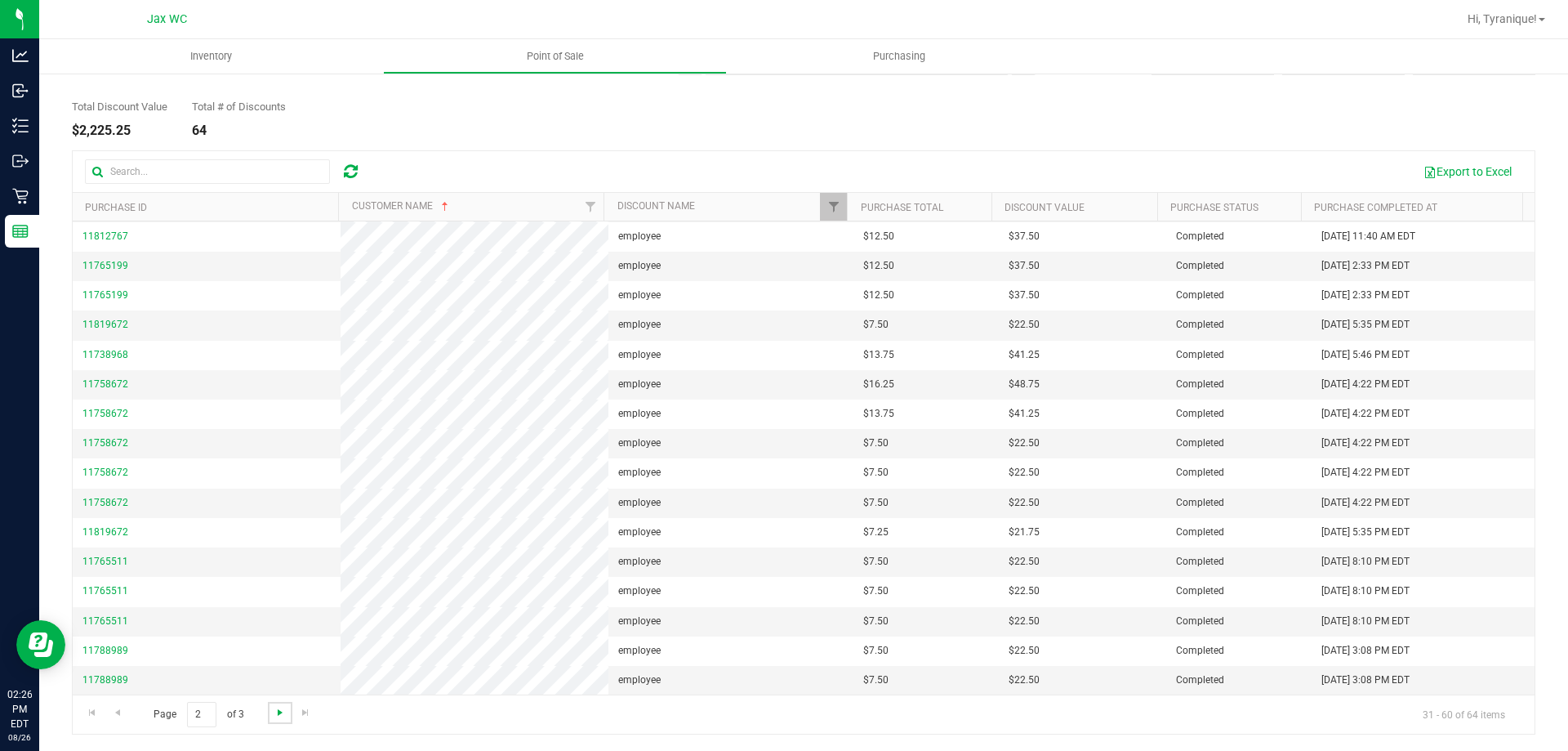
click at [276, 709] on span "Go to the next page" at bounding box center [280, 712] width 13 height 13
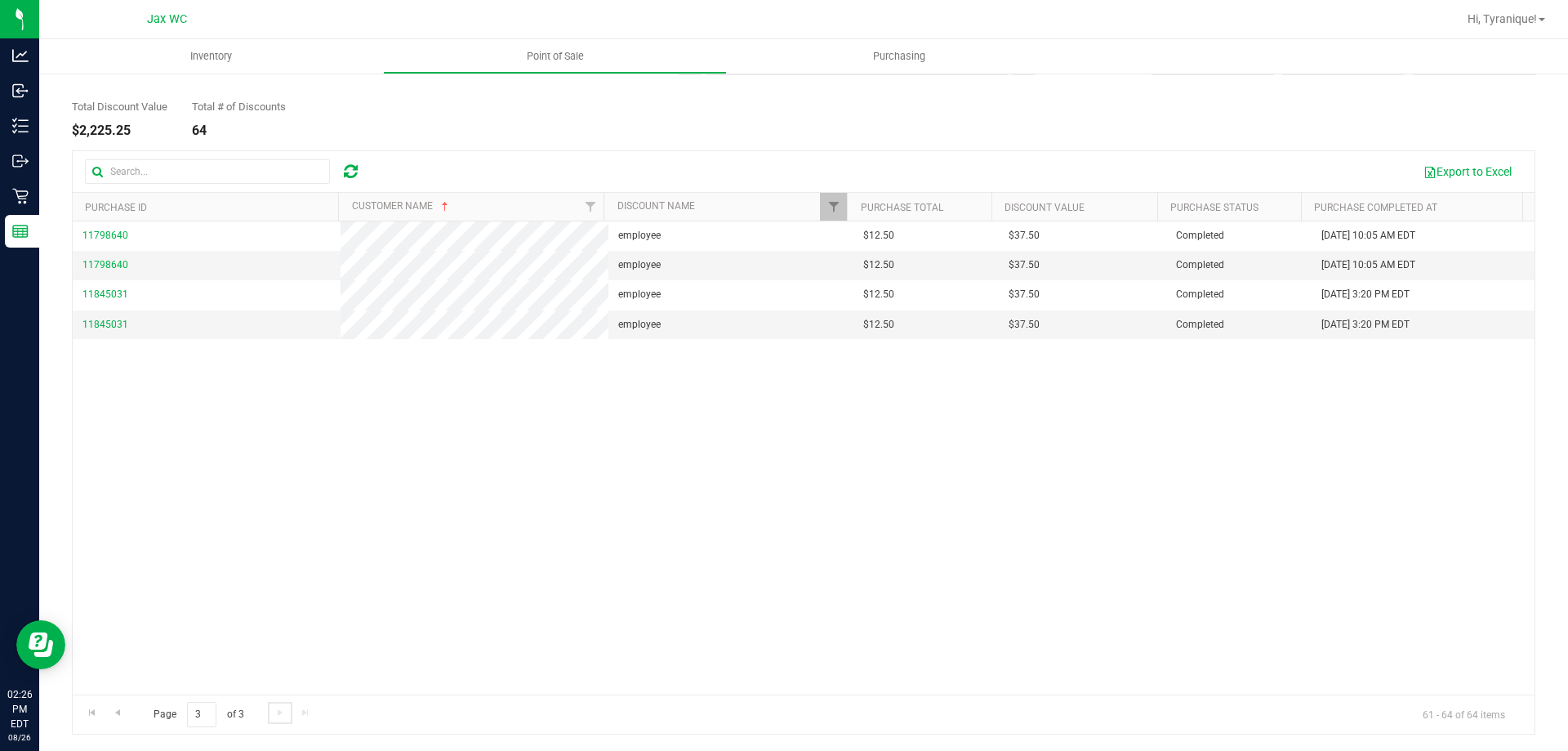
scroll to position [0, 0]
click at [196, 325] on td "11845031" at bounding box center [207, 325] width 268 height 29
copy span "11845031"
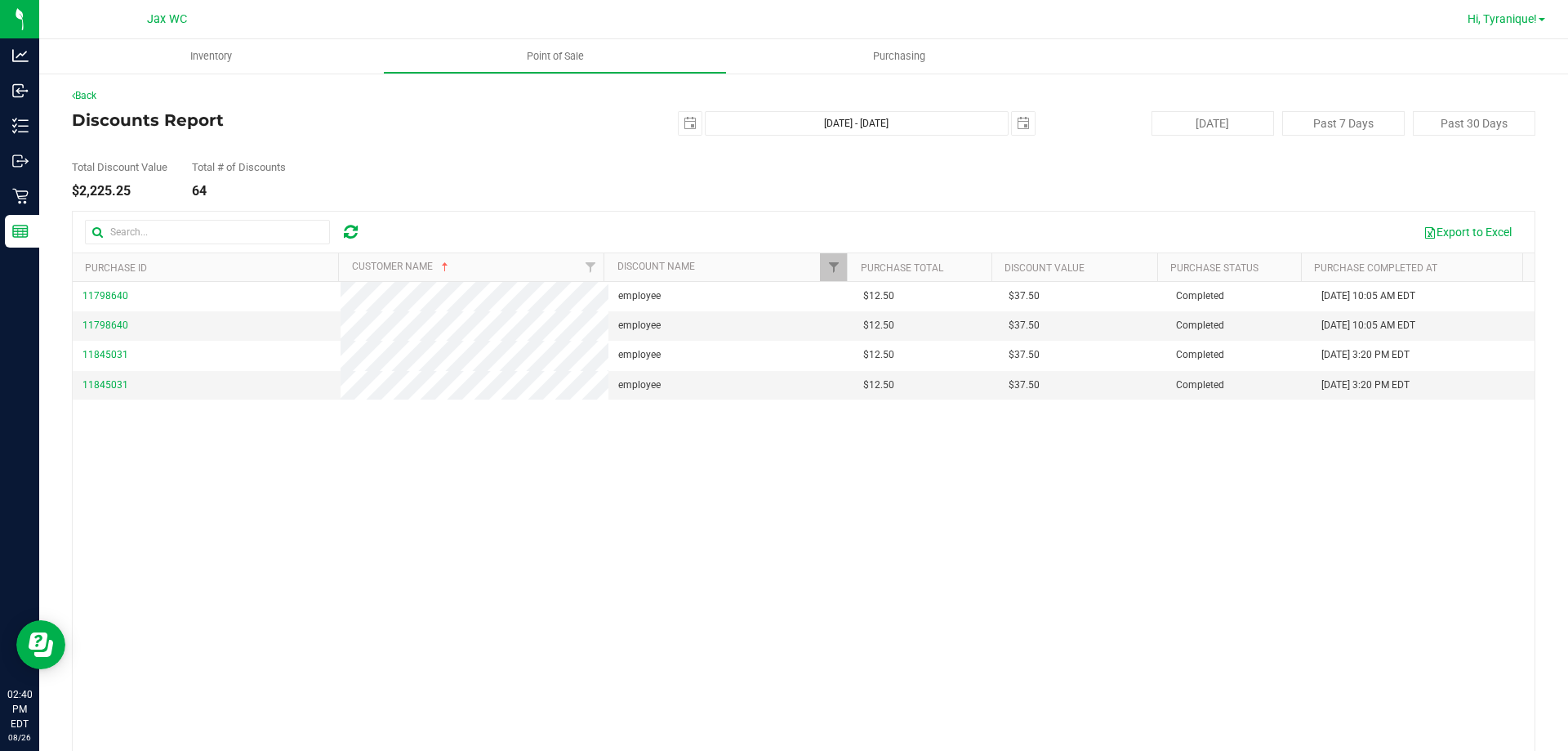
click at [1476, 19] on span "Hi, Tyranique!" at bounding box center [1502, 18] width 69 height 13
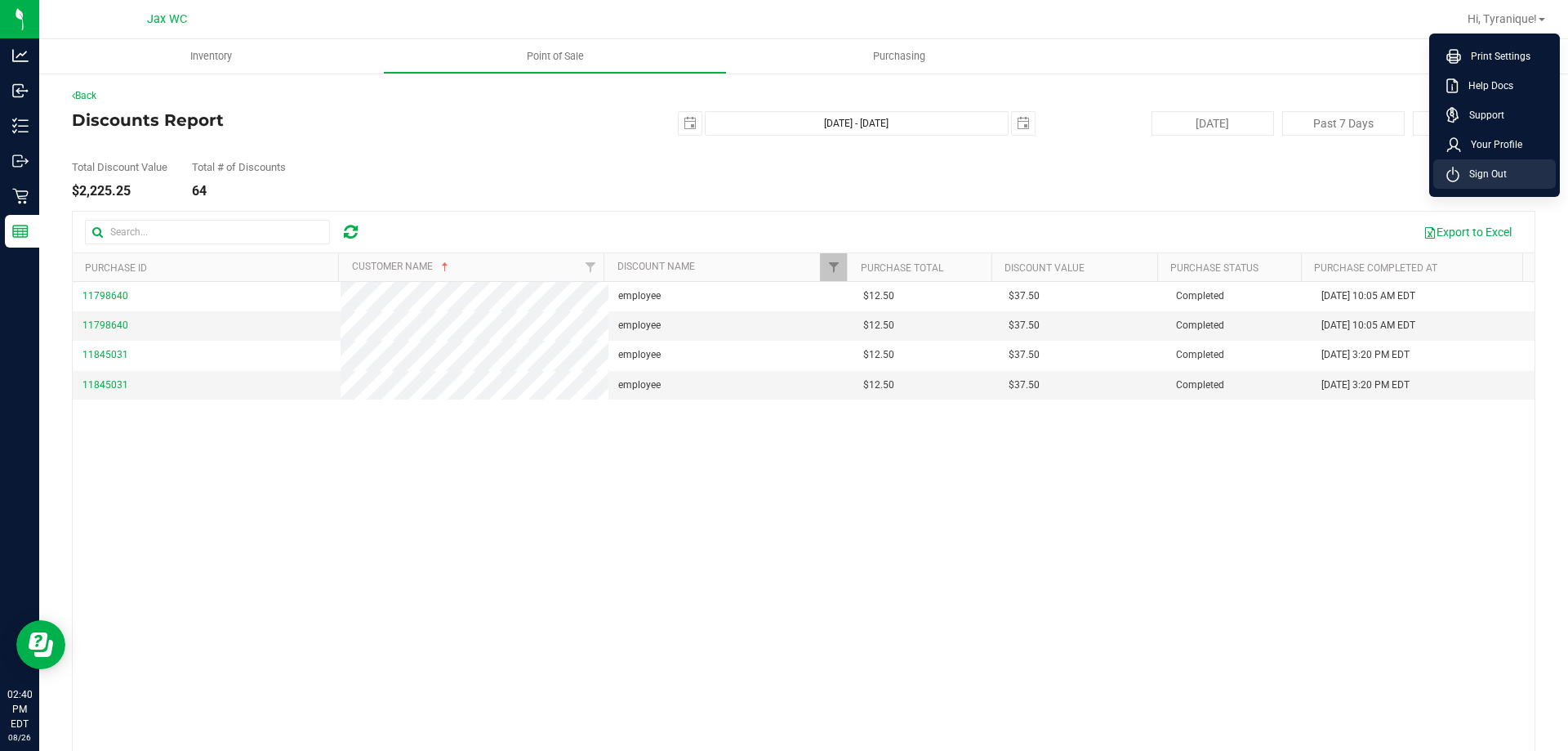
click at [1481, 179] on span "Sign Out" at bounding box center [1483, 174] width 47 height 17
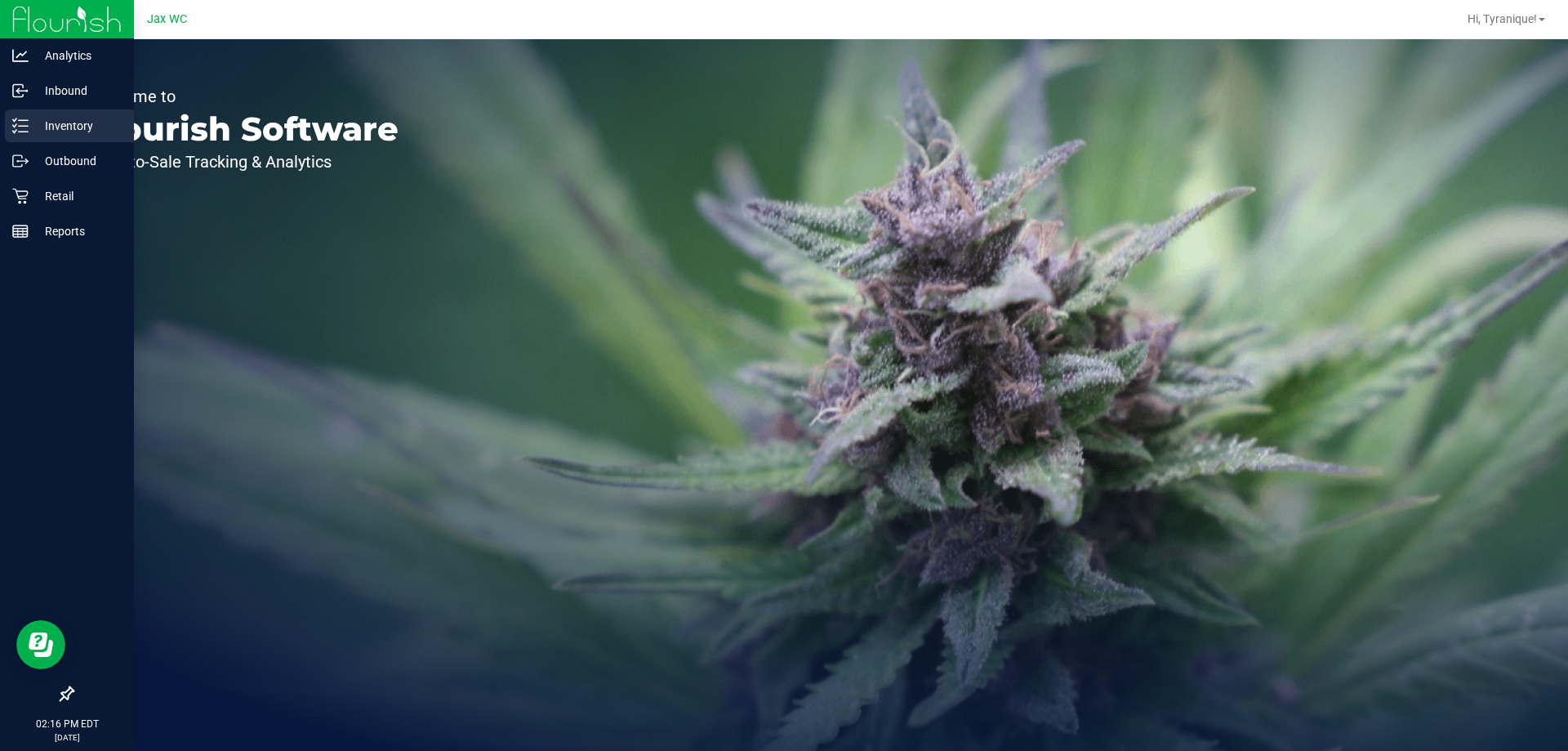
click at [10, 128] on div "Inventory" at bounding box center [69, 125] width 129 height 32
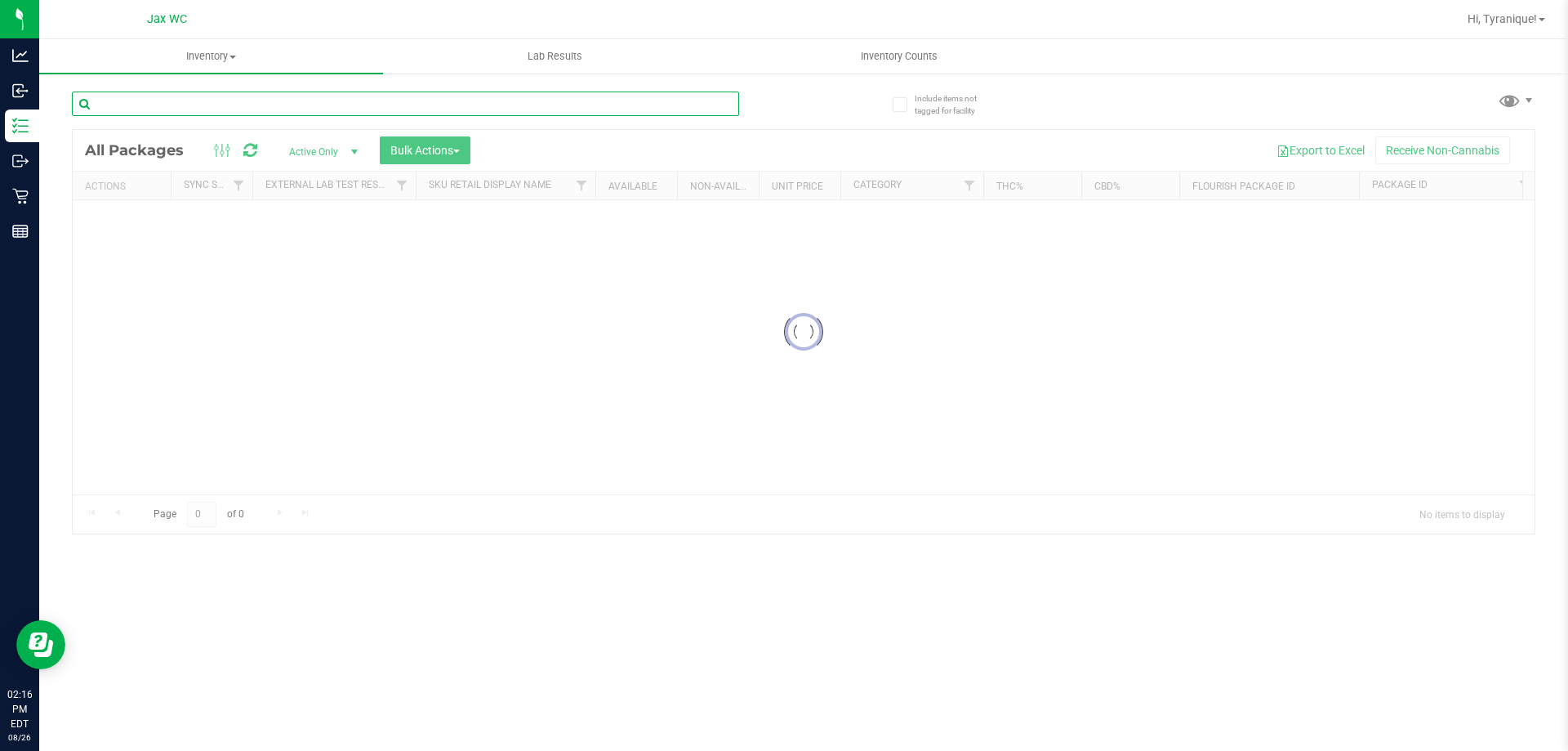
click at [219, 107] on input "text" at bounding box center [406, 104] width 668 height 25
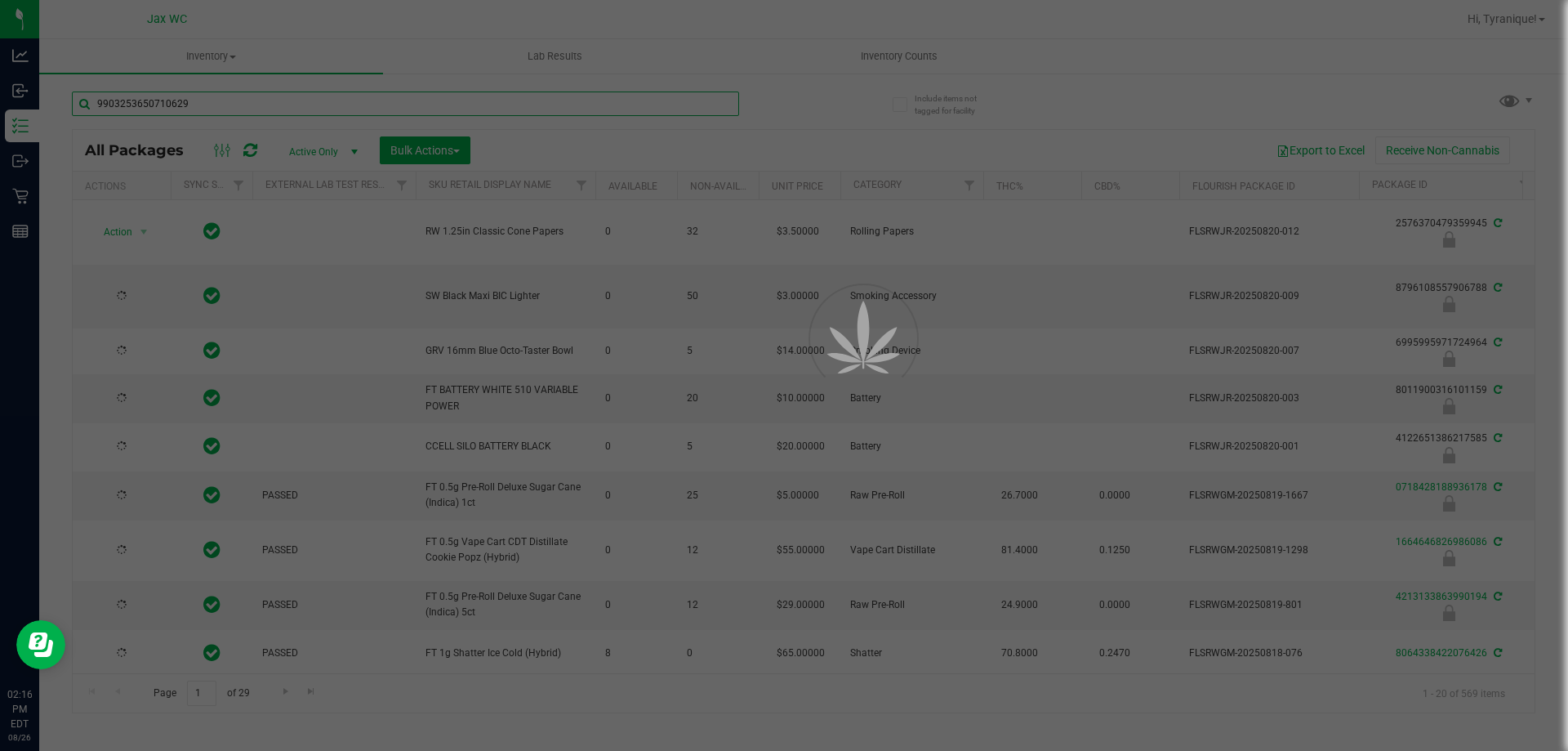
type input "9903253650710629"
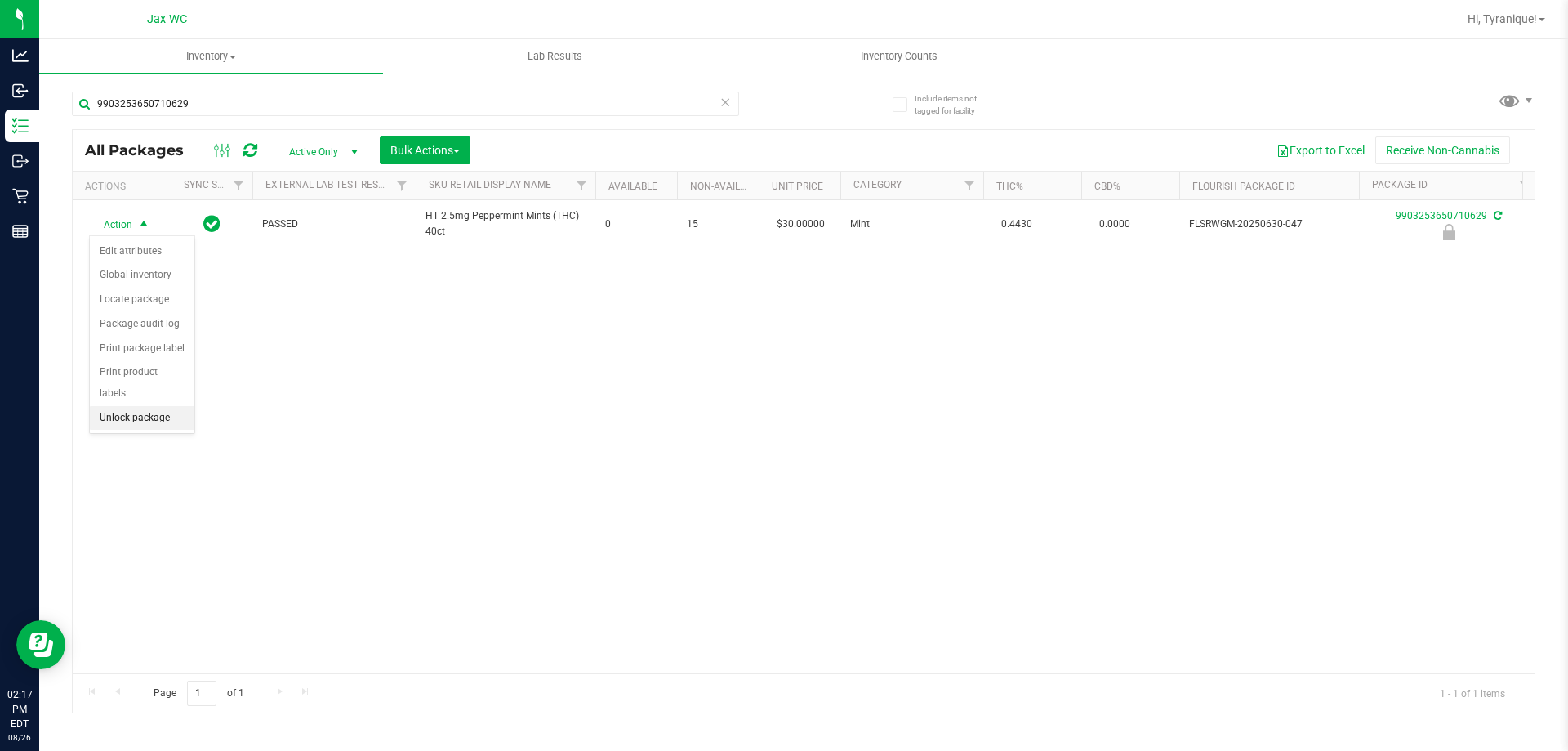
click at [152, 406] on li "Unlock package" at bounding box center [141, 418] width 104 height 25
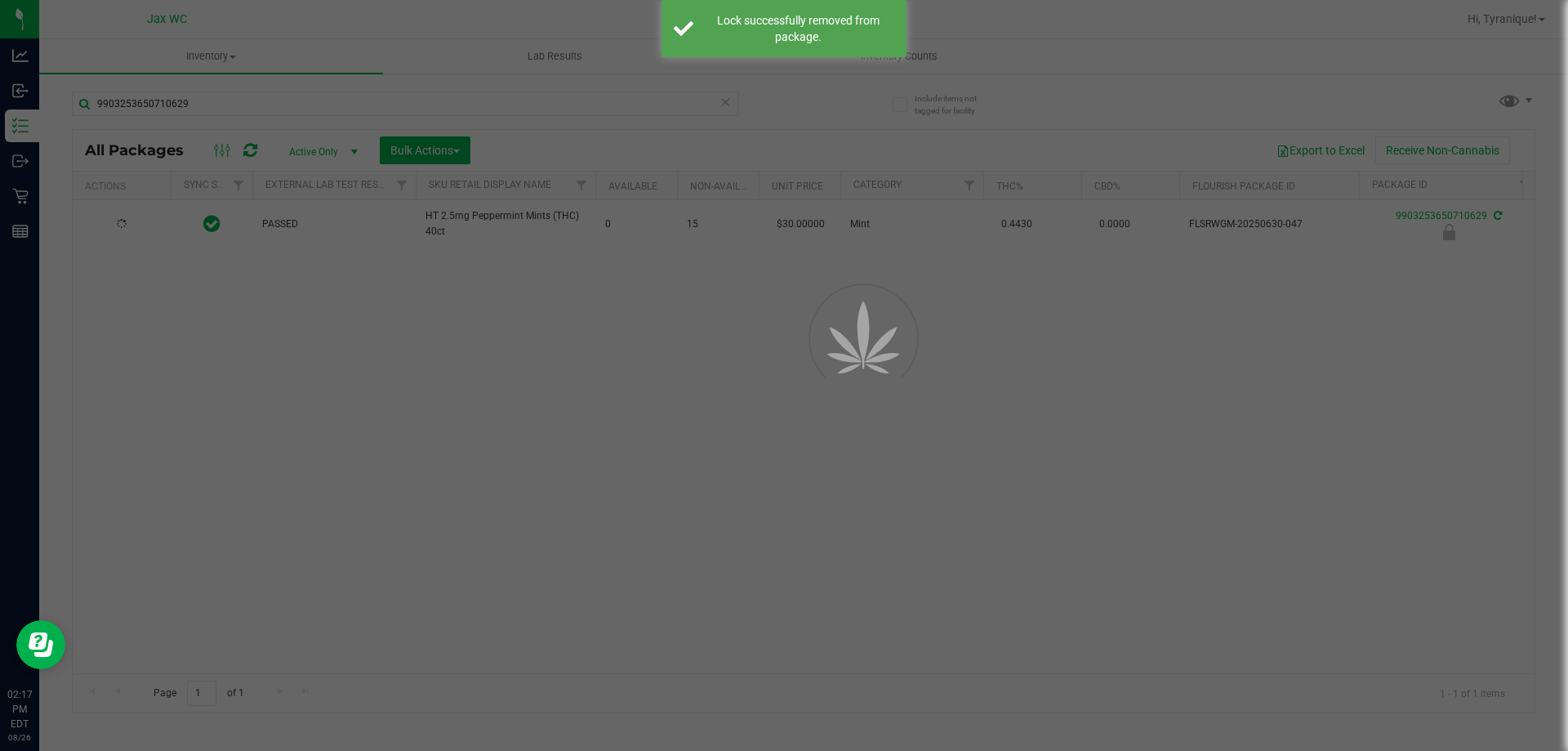
click at [115, 229] on div at bounding box center [784, 376] width 1568 height 751
click at [115, 221] on div at bounding box center [784, 376] width 1568 height 751
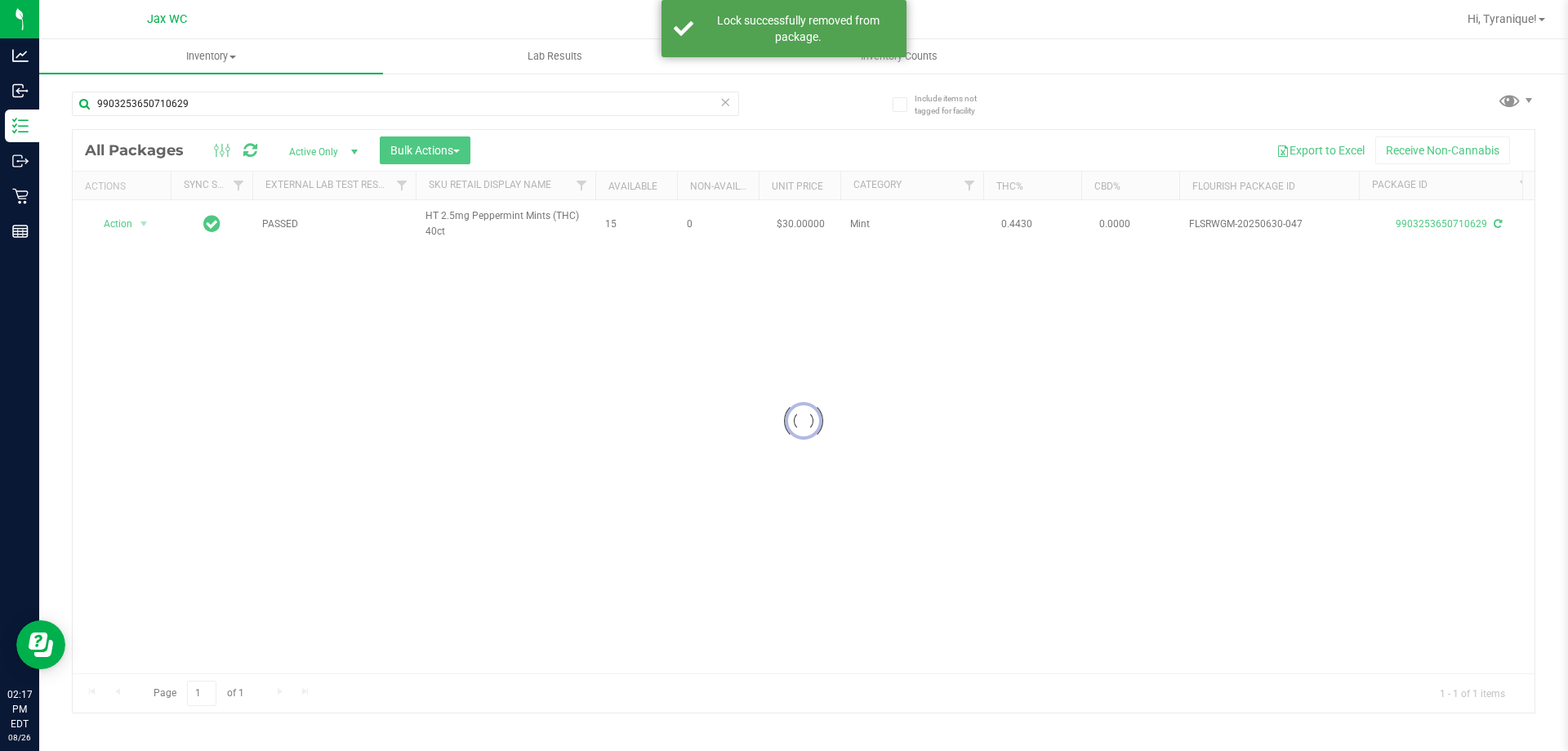
click at [120, 221] on div at bounding box center [803, 421] width 1462 height 583
click at [120, 221] on span "Action" at bounding box center [111, 224] width 44 height 23
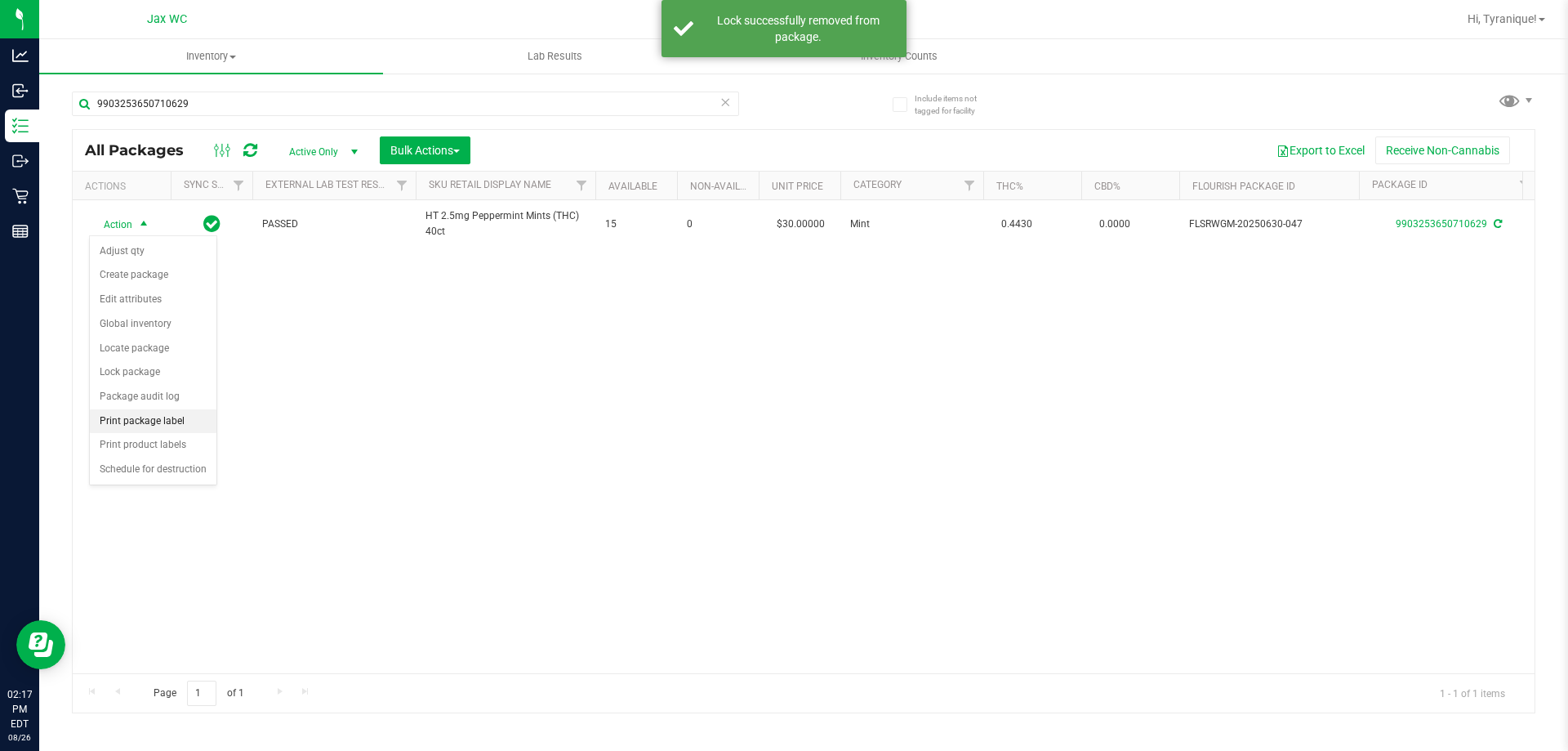
click at [174, 415] on li "Print package label" at bounding box center [153, 422] width 127 height 25
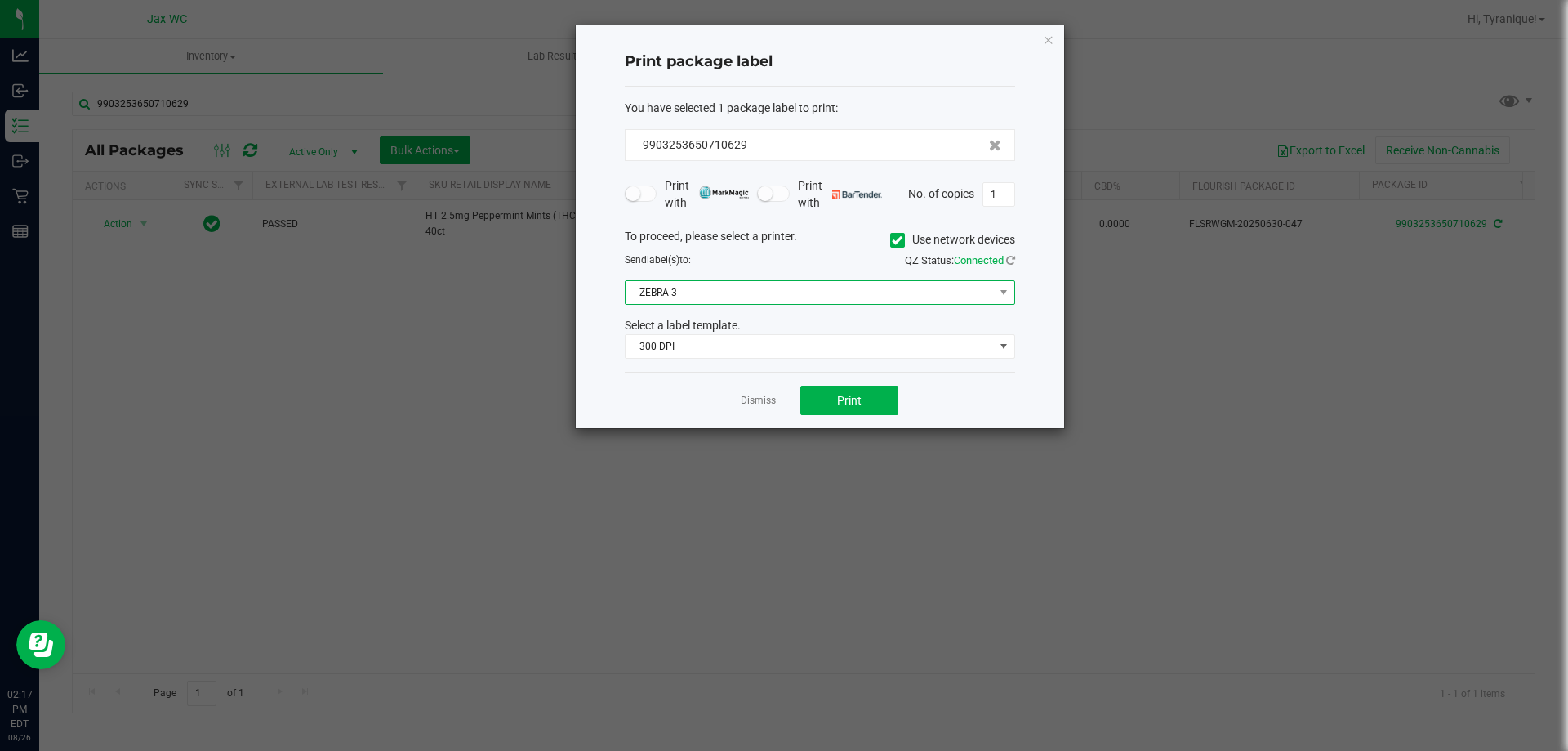
click at [901, 289] on span "ZEBRA-3" at bounding box center [810, 292] width 368 height 23
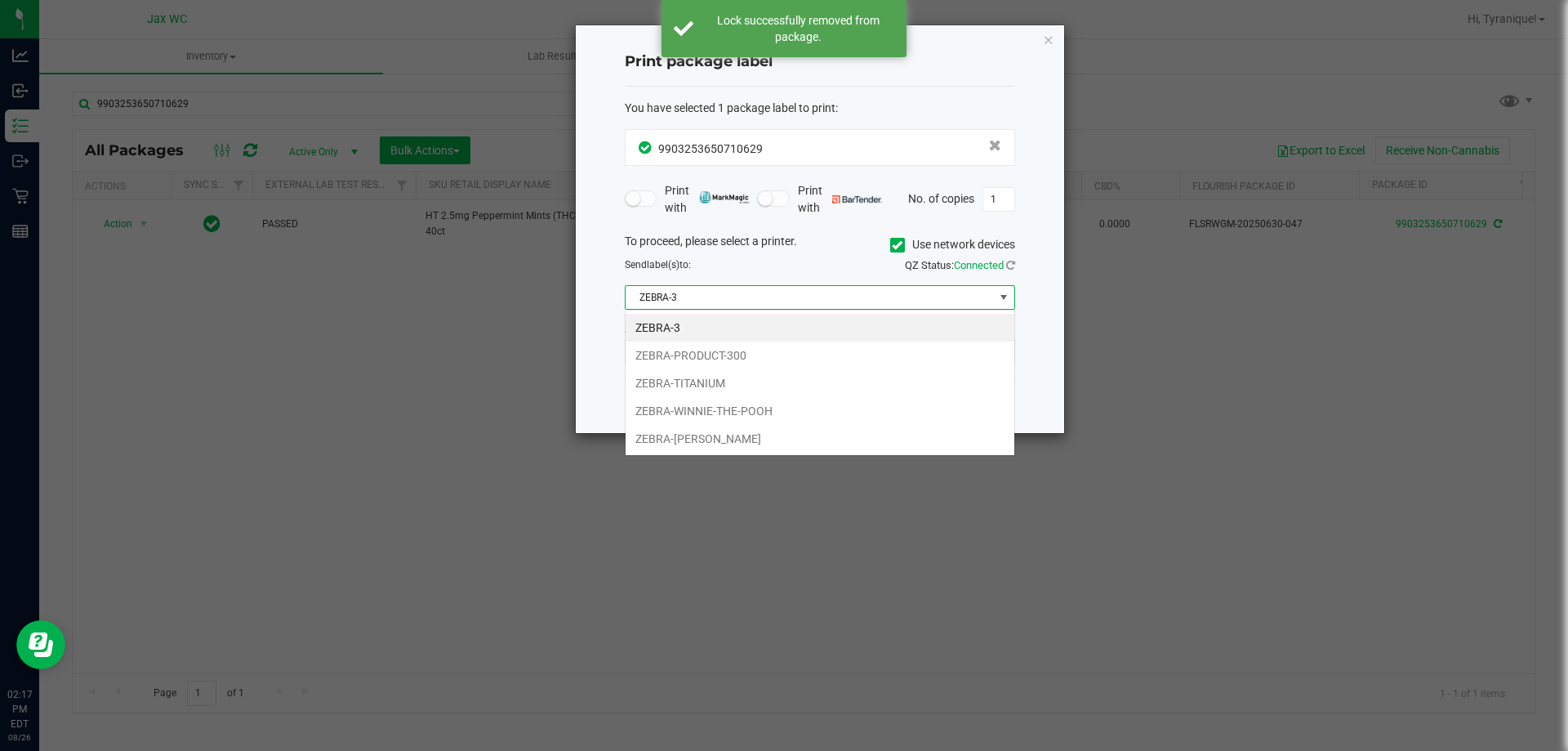
scroll to position [25, 390]
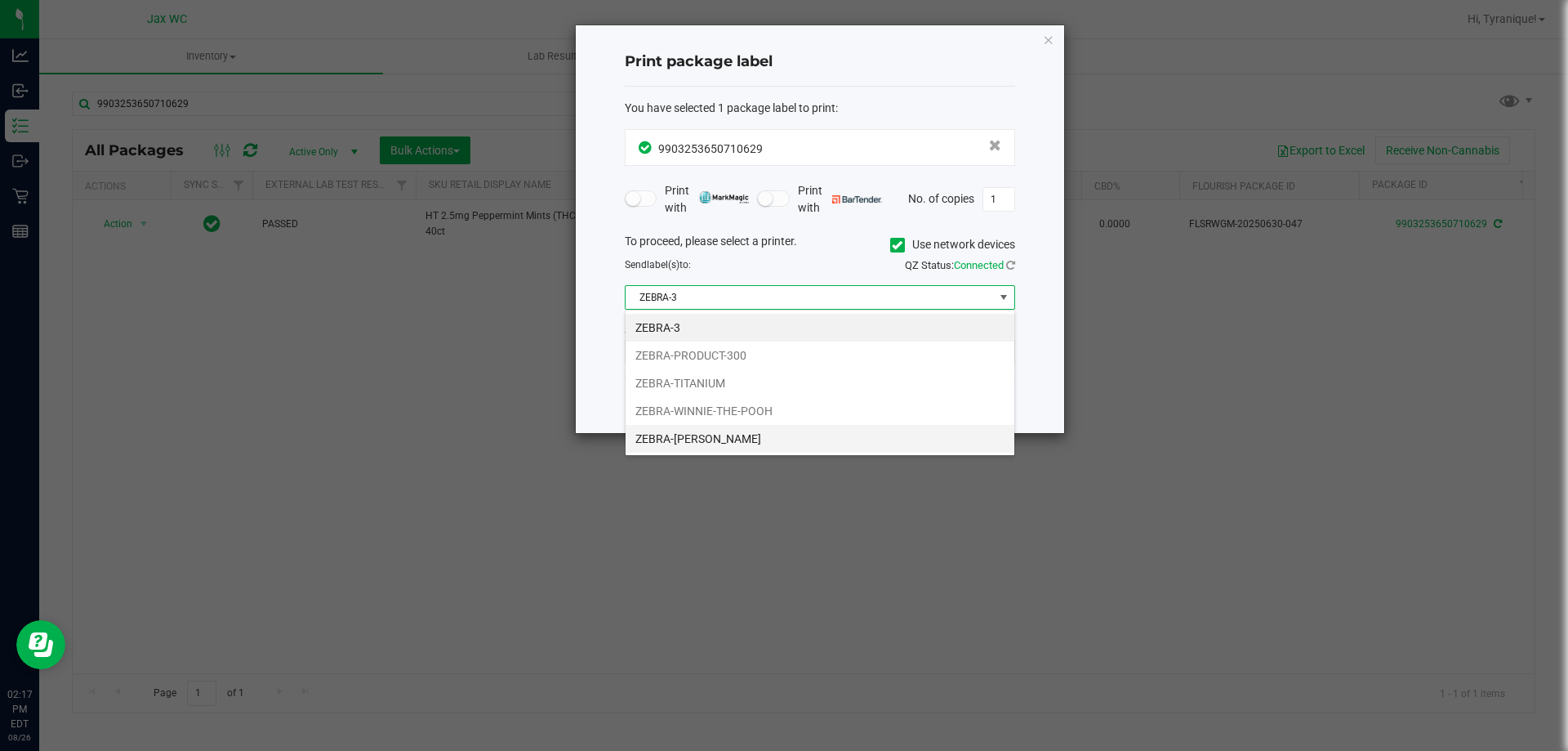
click at [721, 430] on li "ZEBRA-YOHANNA-LOGAN" at bounding box center [820, 438] width 389 height 28
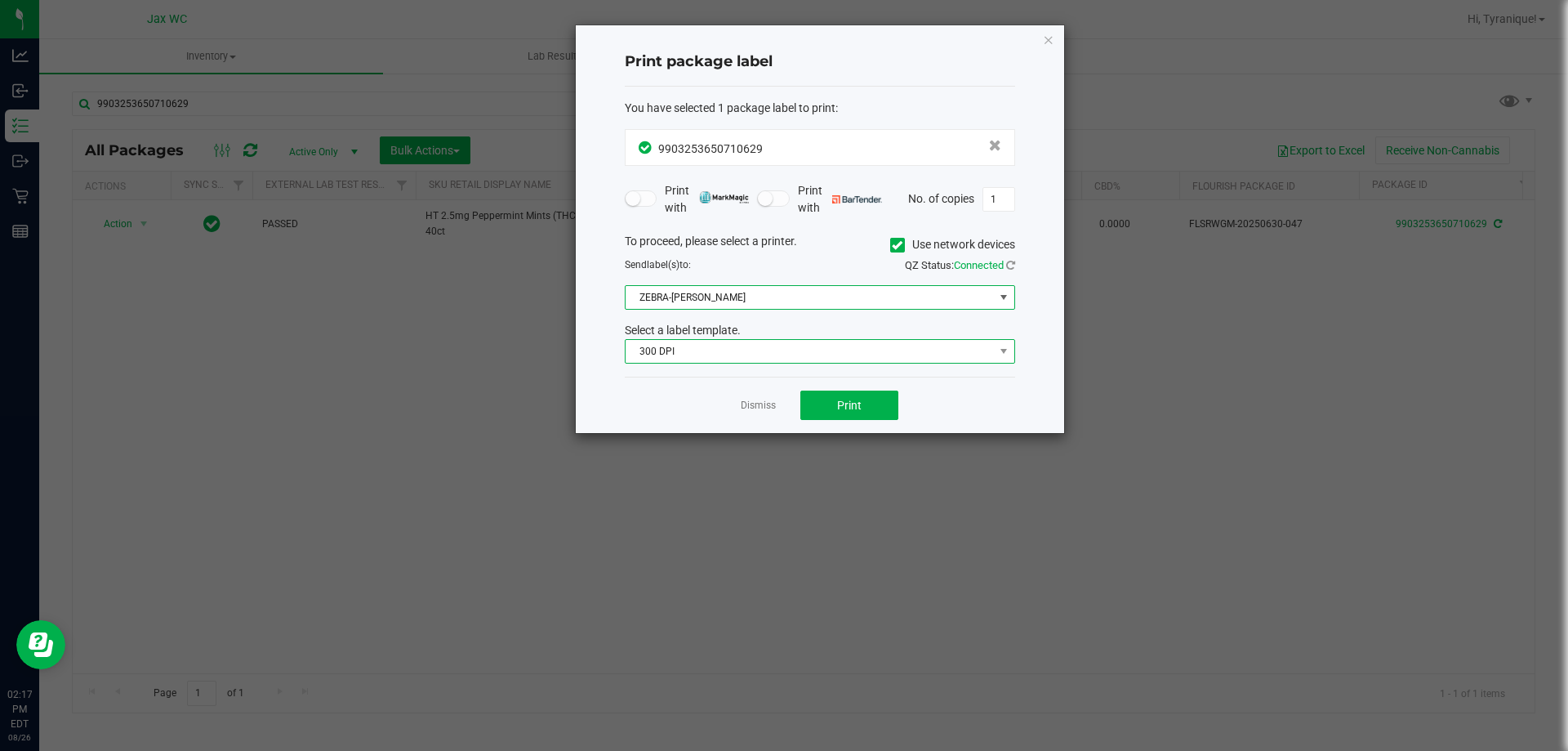
click at [704, 354] on span "300 DPI" at bounding box center [810, 351] width 368 height 23
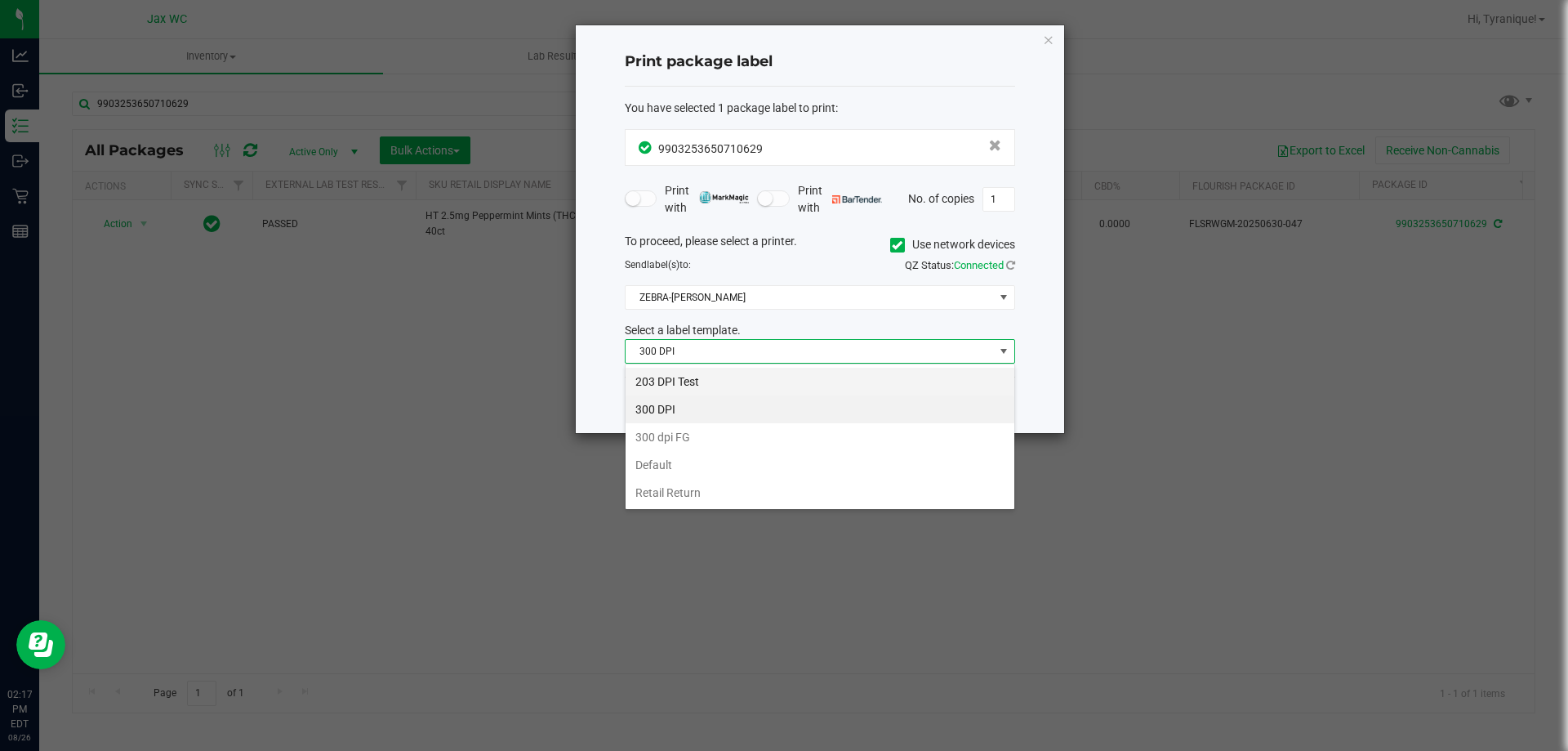
click at [687, 381] on li "203 DPI Test" at bounding box center [820, 382] width 389 height 28
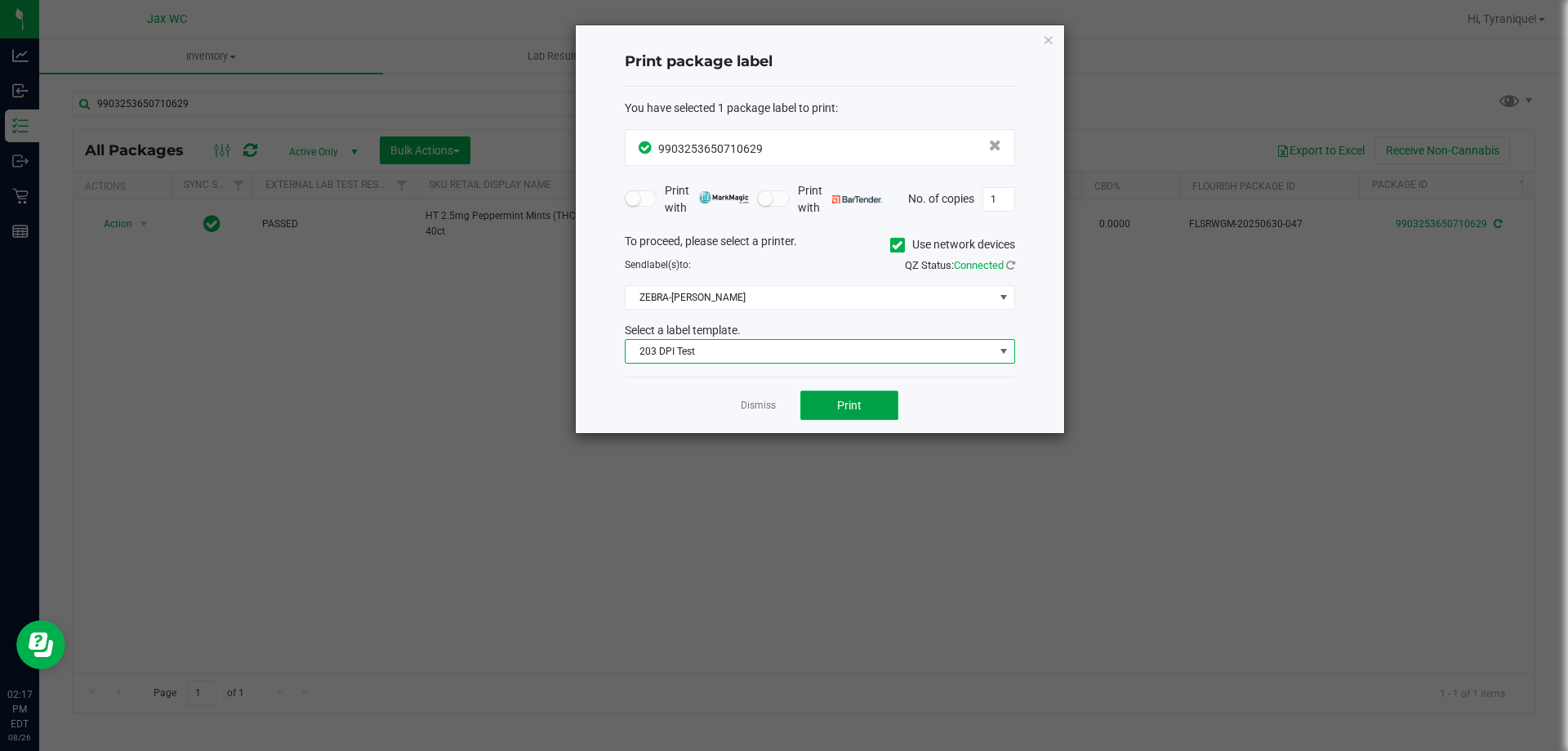
click at [876, 404] on button "Print" at bounding box center [850, 405] width 98 height 30
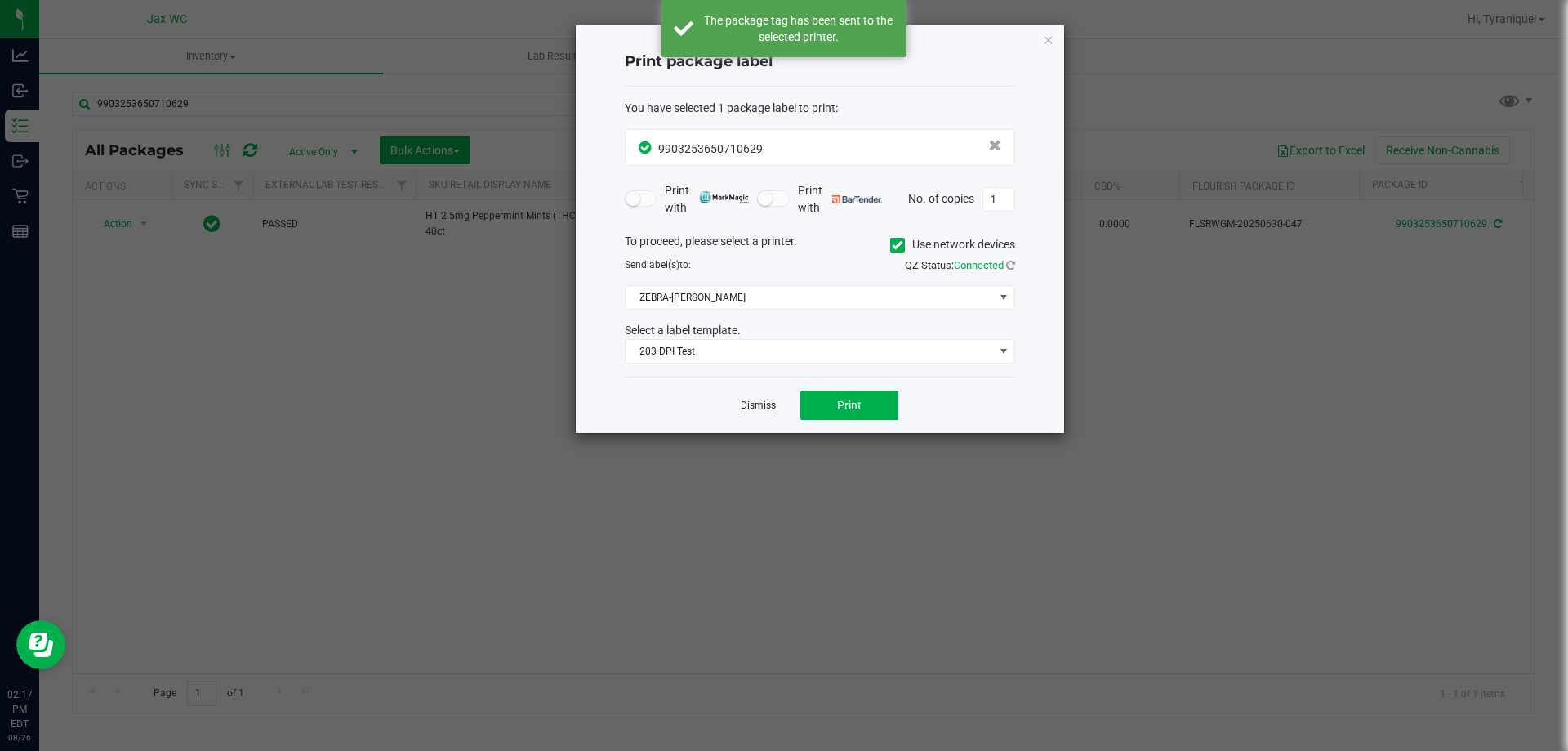
click at [768, 403] on link "Dismiss" at bounding box center [758, 405] width 35 height 14
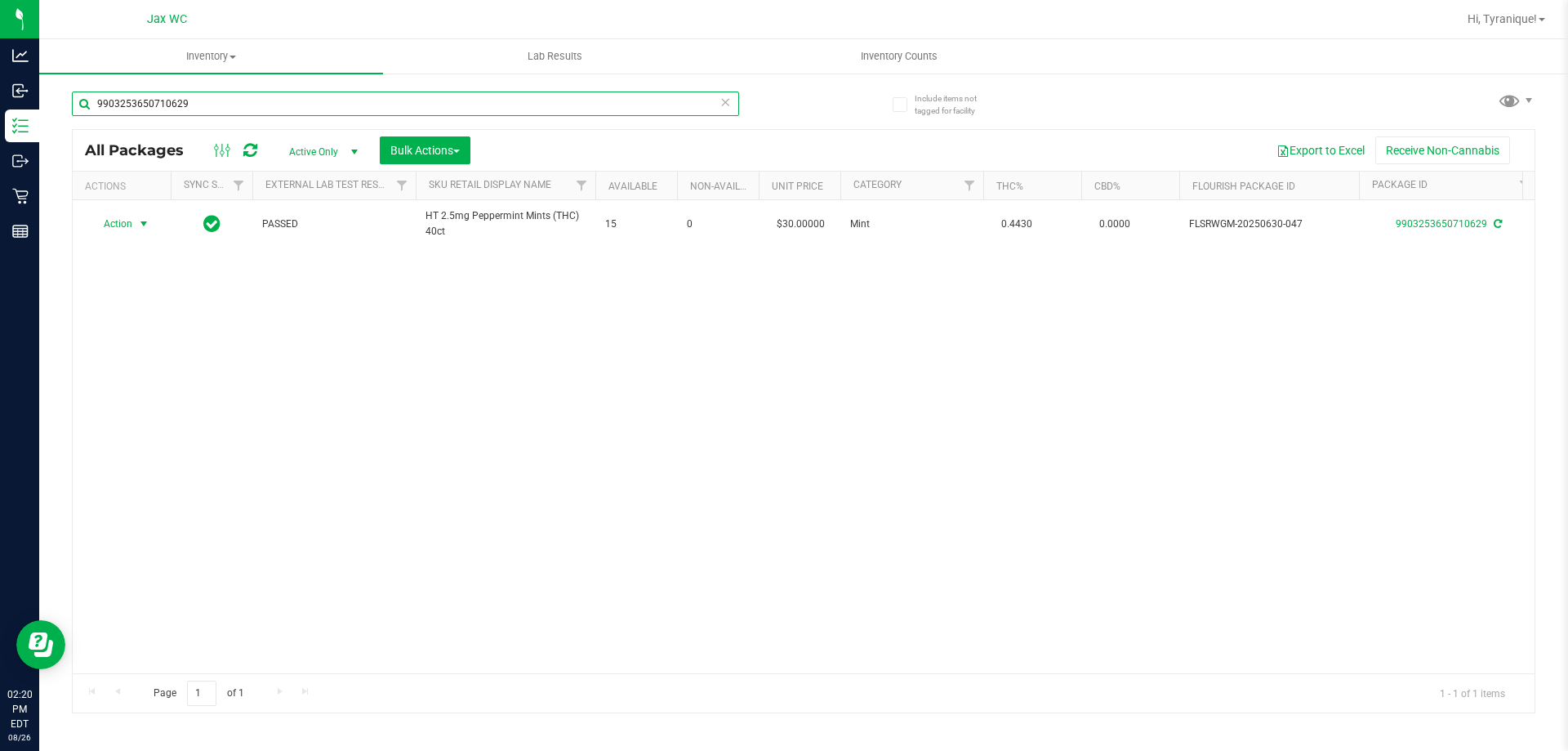
click at [706, 97] on input "9903253650710629" at bounding box center [406, 104] width 668 height 25
type input "4005234964933067"
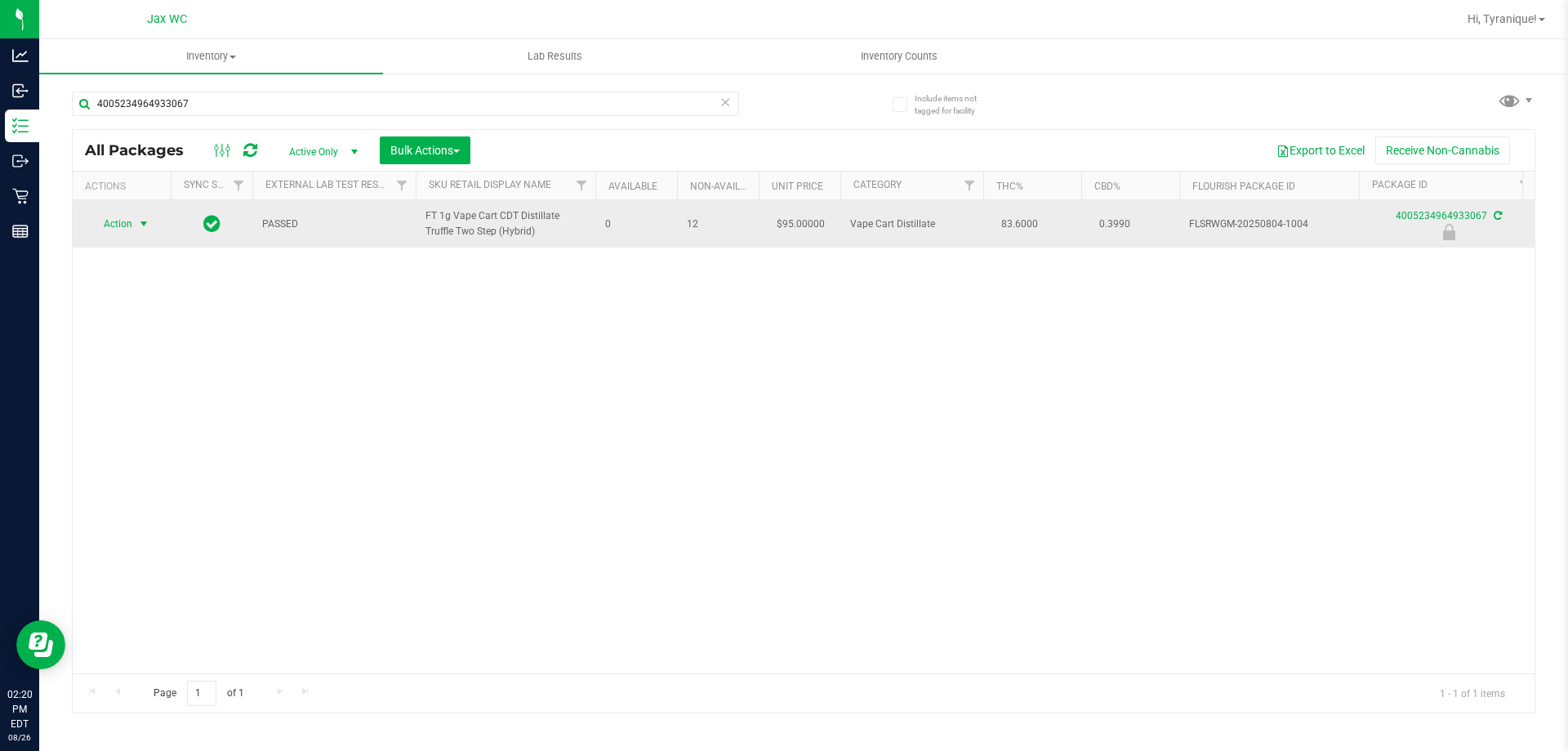
click at [121, 219] on span "Action" at bounding box center [111, 224] width 44 height 23
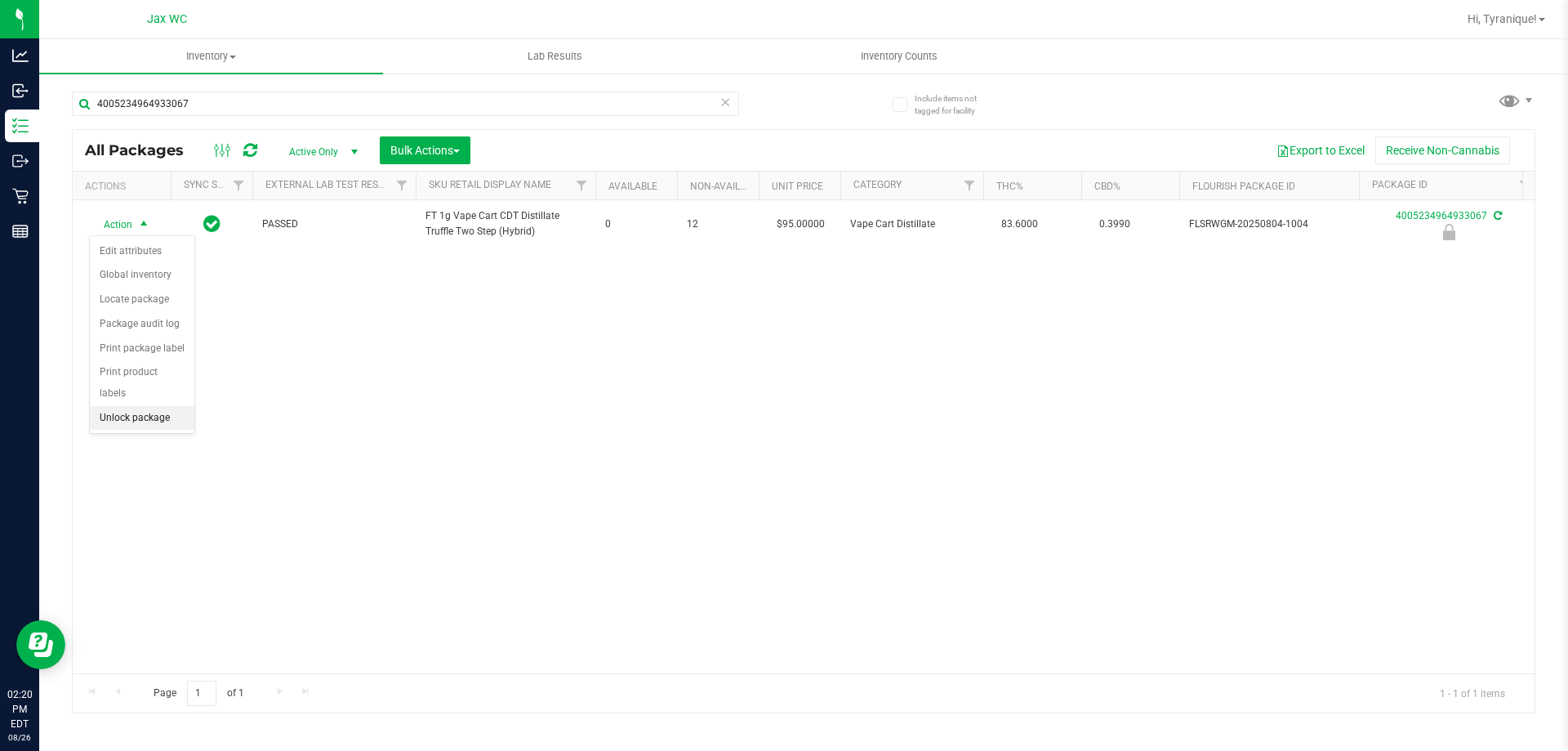
click at [145, 406] on li "Unlock package" at bounding box center [141, 418] width 104 height 25
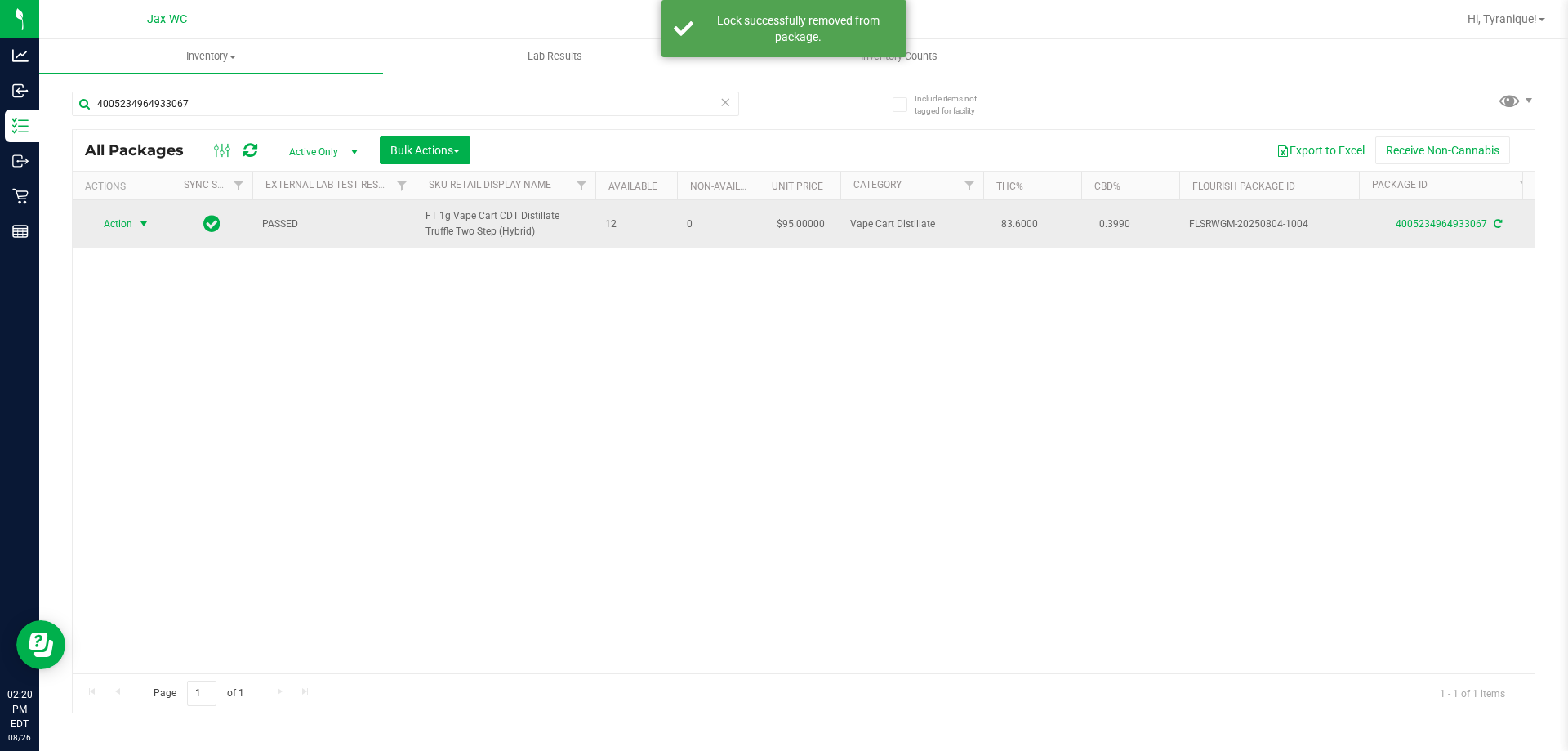
click at [116, 213] on span "Action" at bounding box center [111, 224] width 44 height 23
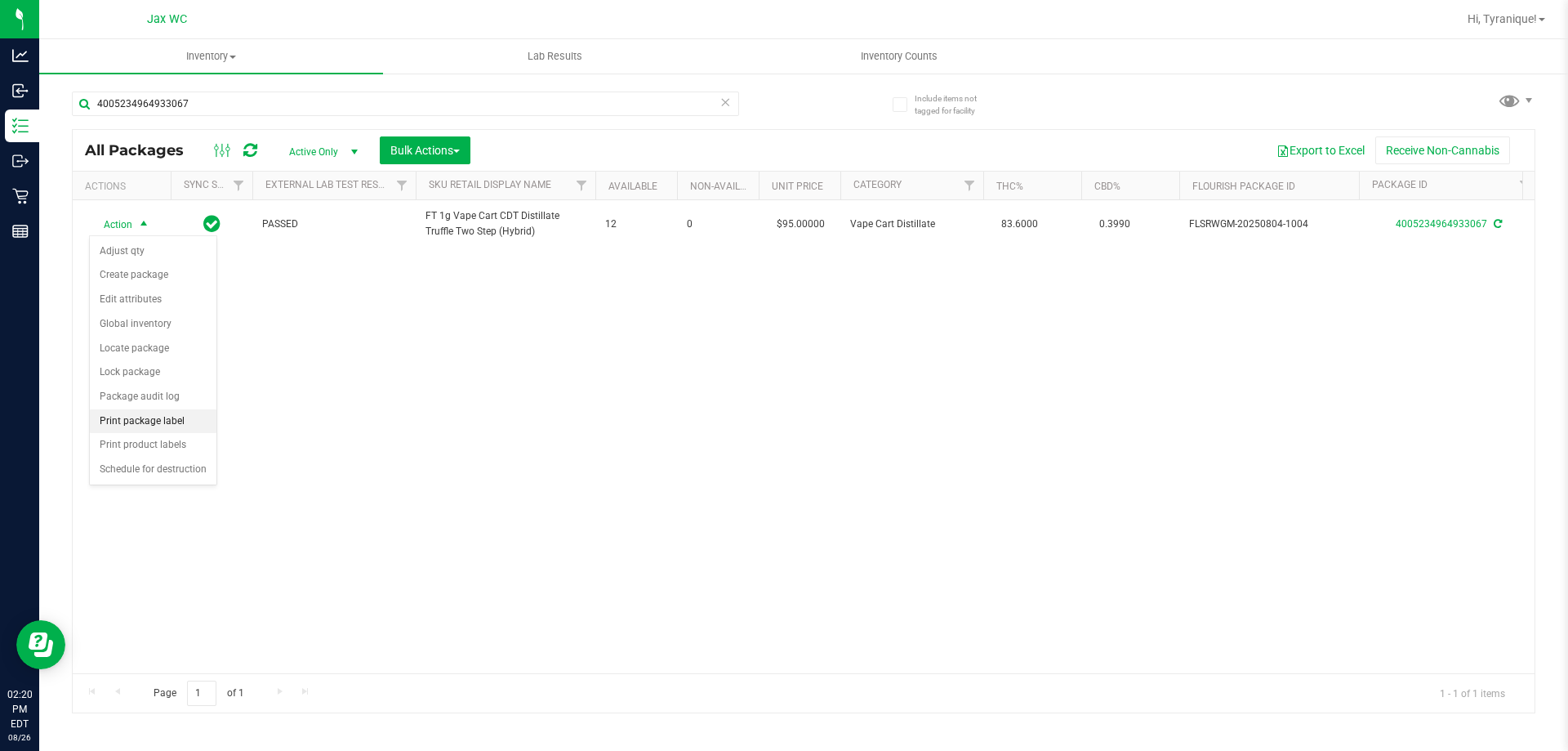
click at [152, 425] on li "Print package label" at bounding box center [153, 422] width 127 height 25
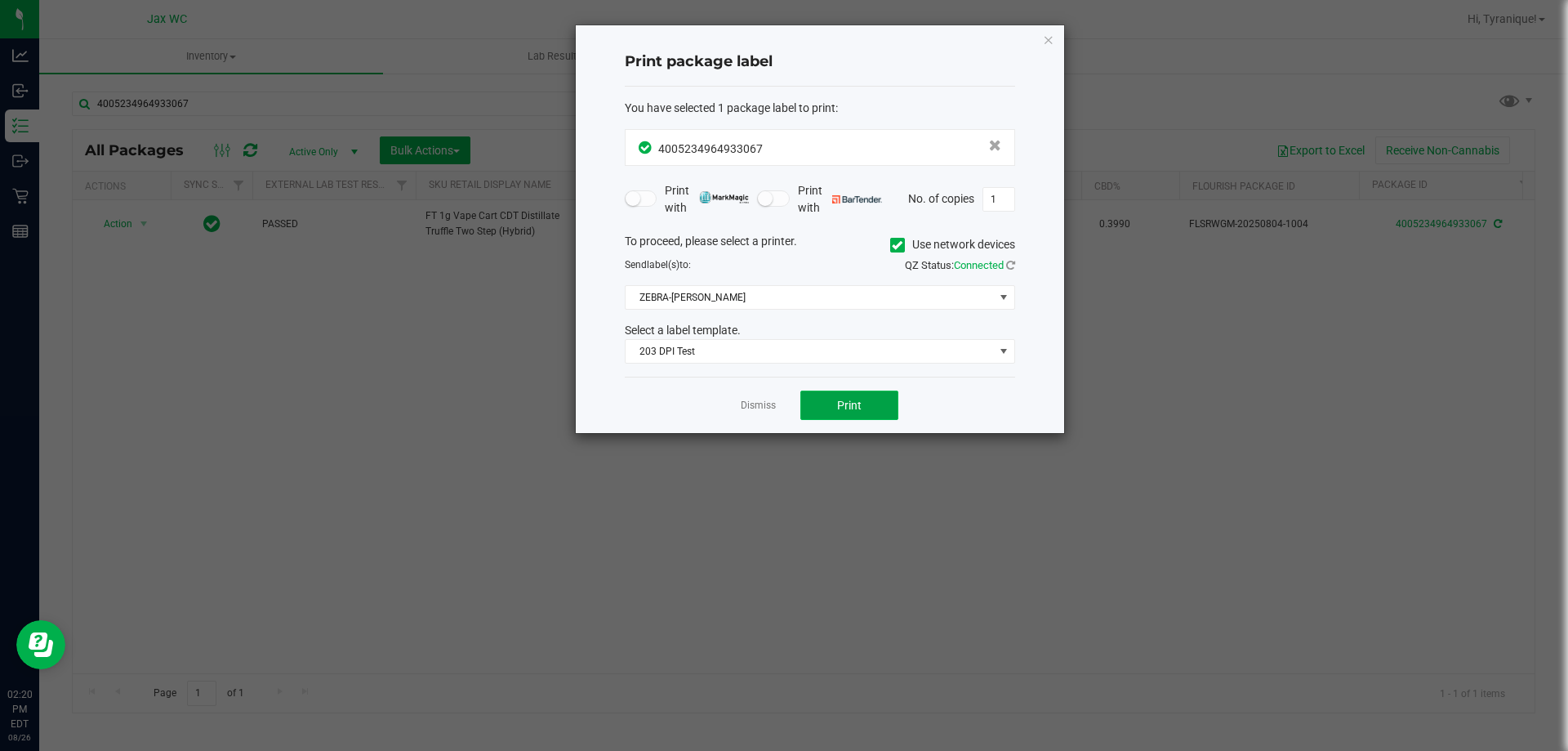
click at [813, 411] on button "Print" at bounding box center [850, 405] width 98 height 30
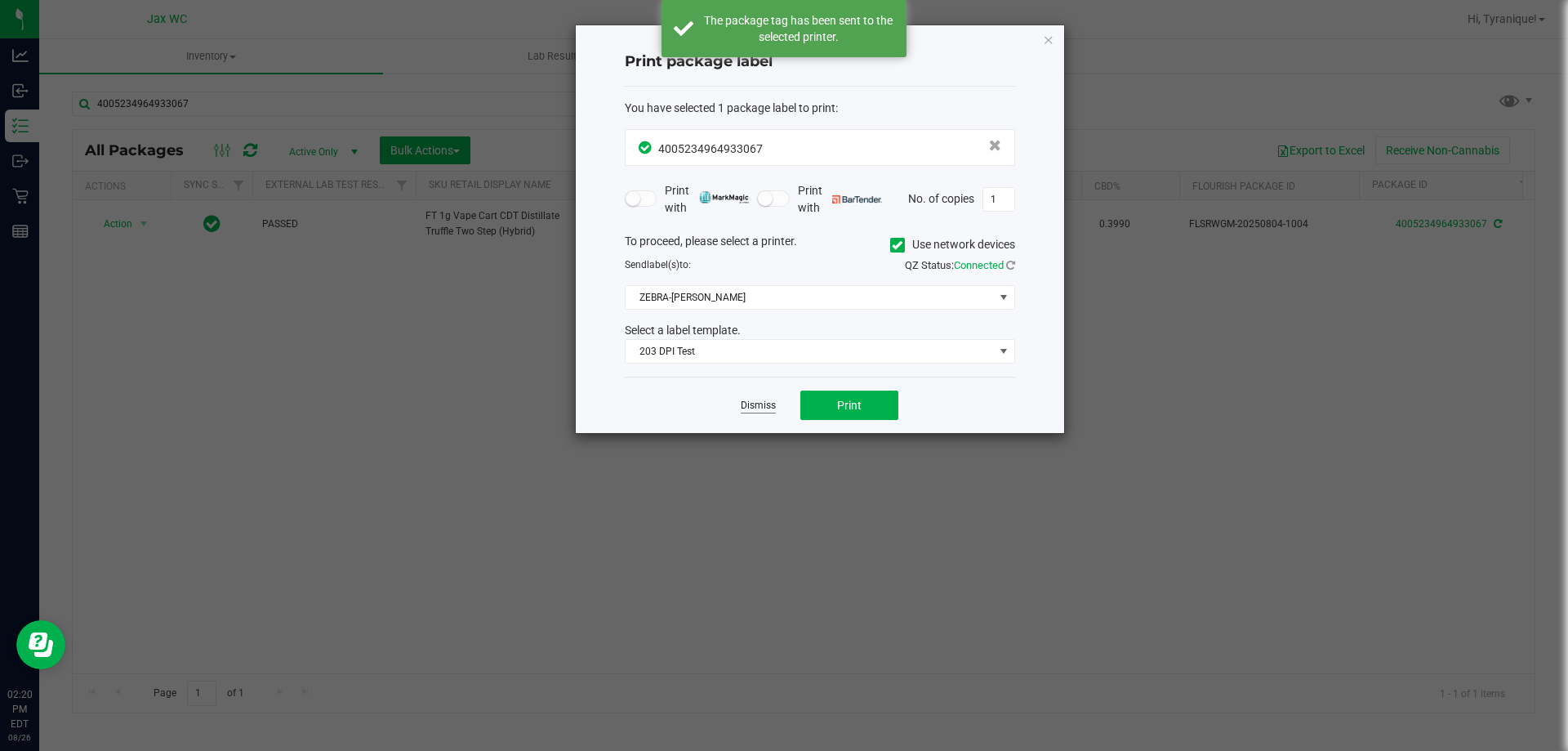
click at [765, 400] on link "Dismiss" at bounding box center [758, 405] width 35 height 14
